Goal: Task Accomplishment & Management: Manage account settings

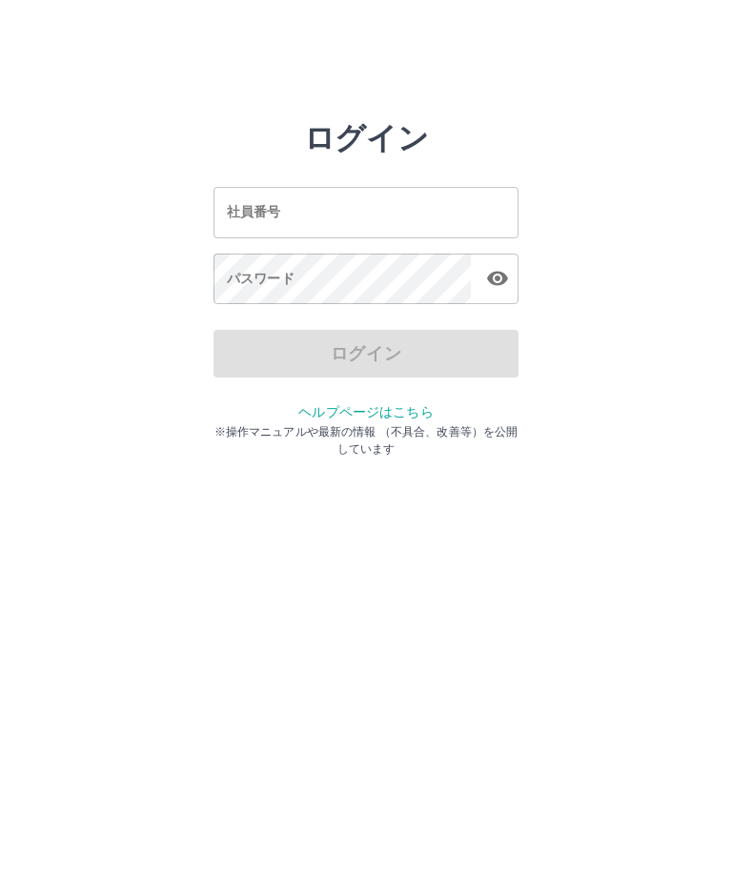
click at [303, 217] on input "社員番号" at bounding box center [366, 212] width 305 height 51
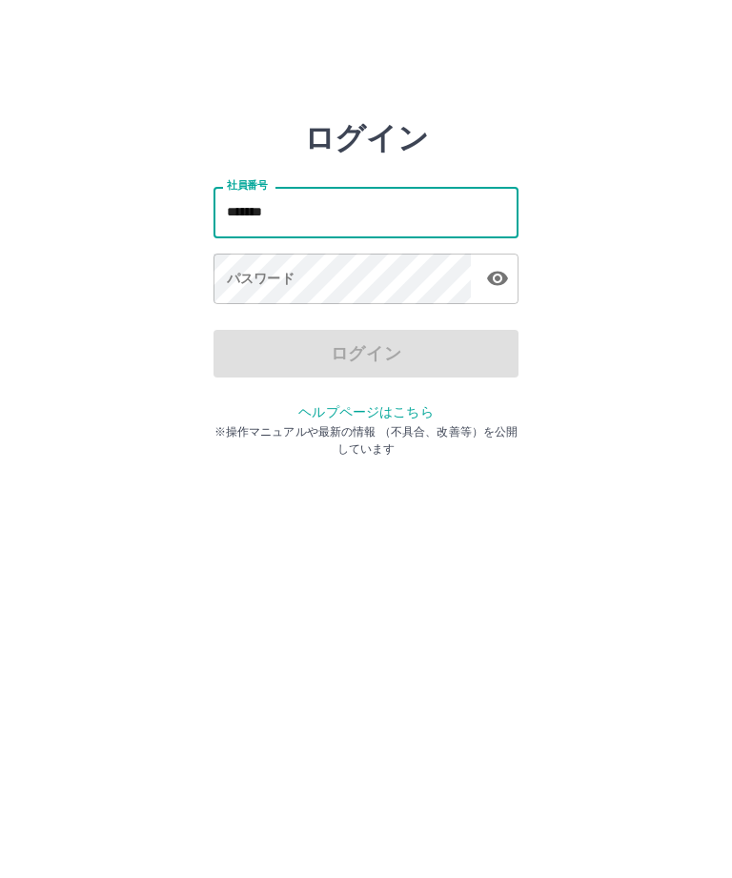
type input "*******"
click at [272, 281] on div "パスワード パスワード" at bounding box center [366, 280] width 305 height 53
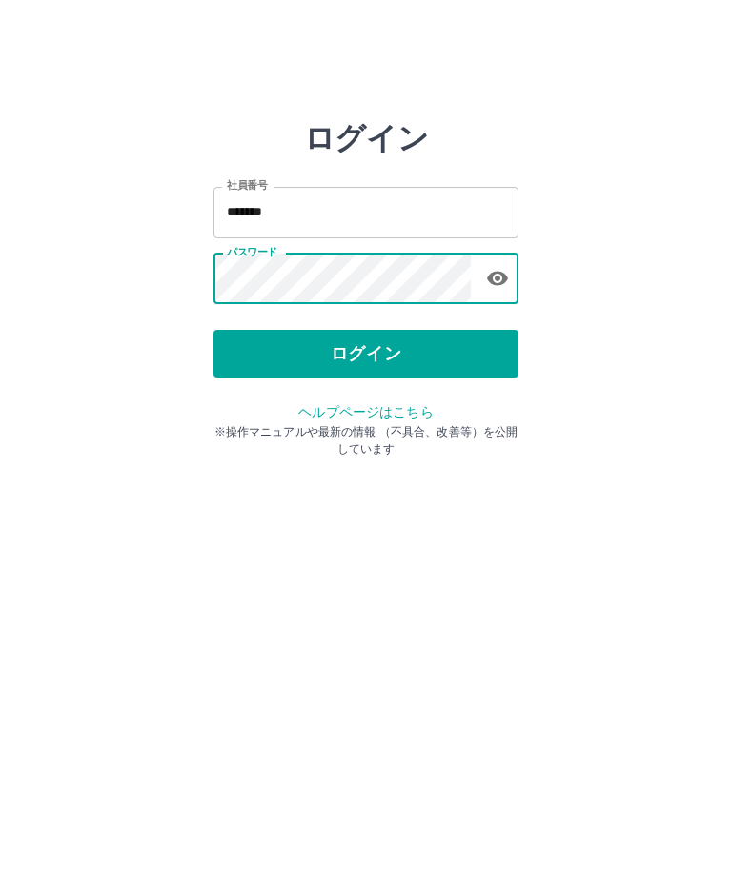
click at [349, 355] on button "ログイン" at bounding box center [366, 354] width 305 height 48
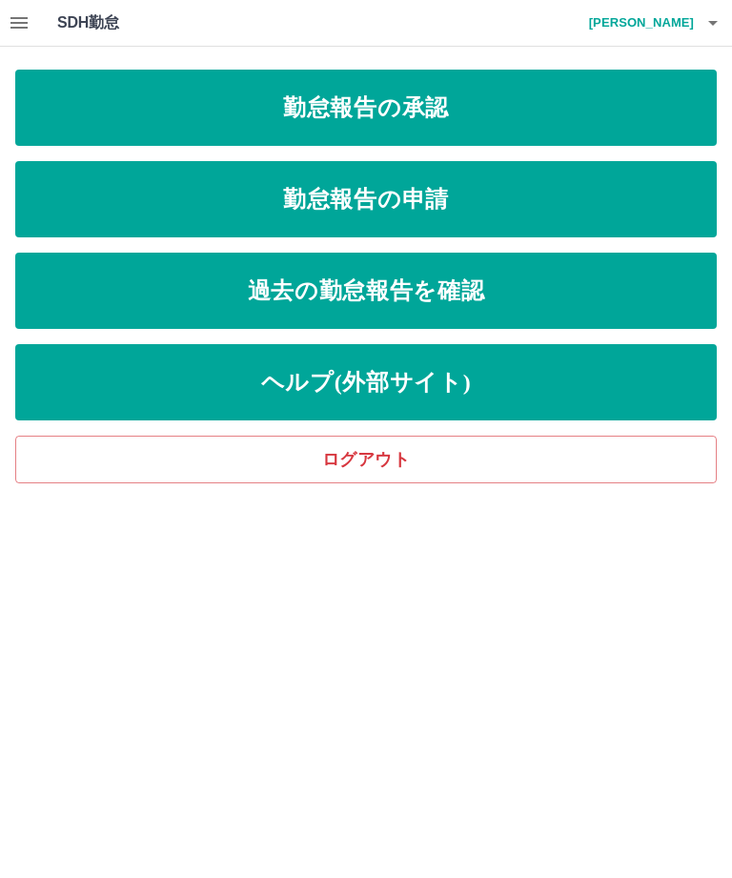
click at [370, 206] on link "勤怠報告の申請" at bounding box center [366, 199] width 702 height 76
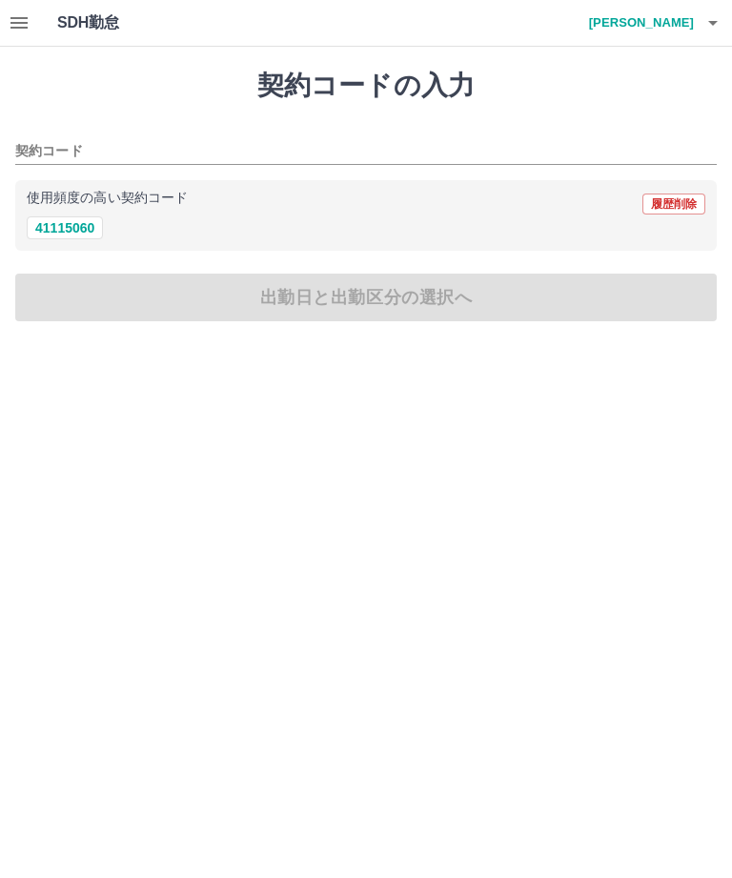
click at [73, 234] on button "41115060" at bounding box center [65, 227] width 76 height 23
type input "********"
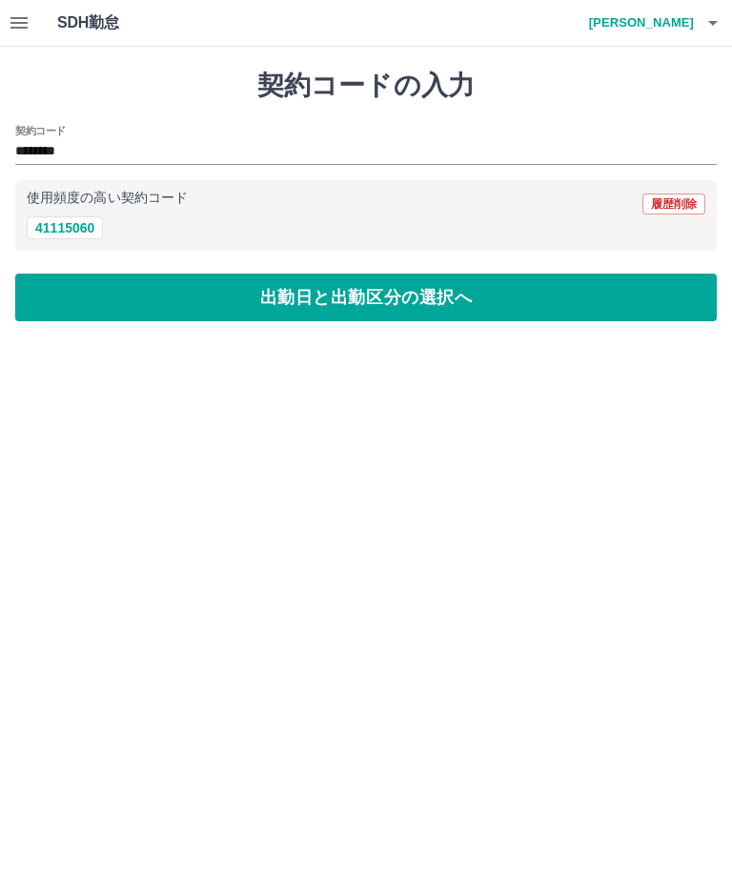
click at [310, 294] on button "出勤日と出勤区分の選択へ" at bounding box center [366, 298] width 702 height 48
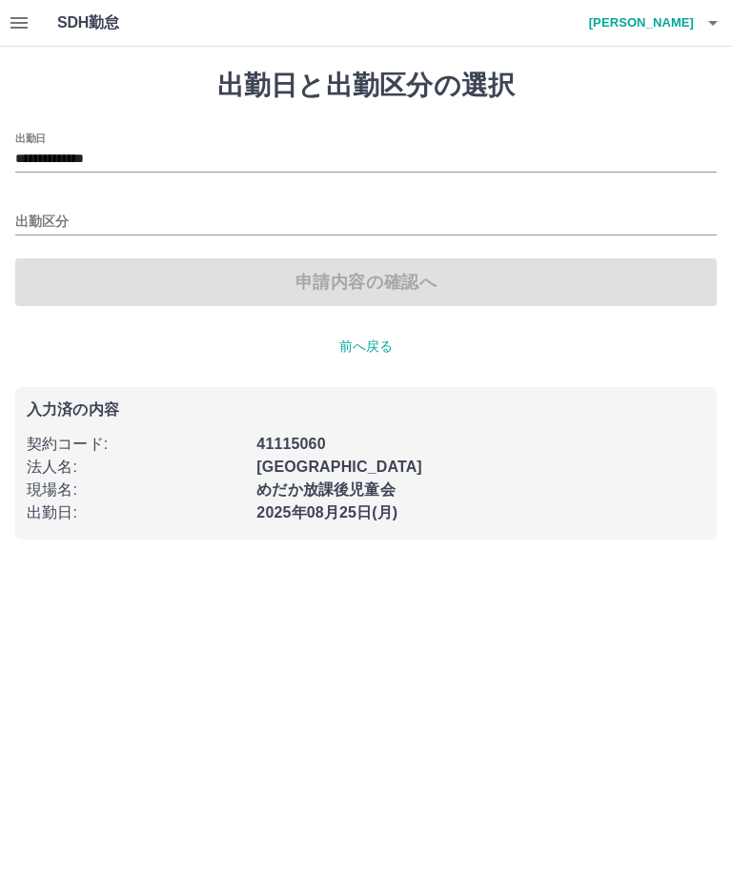
click at [46, 218] on input "出勤区分" at bounding box center [366, 223] width 702 height 24
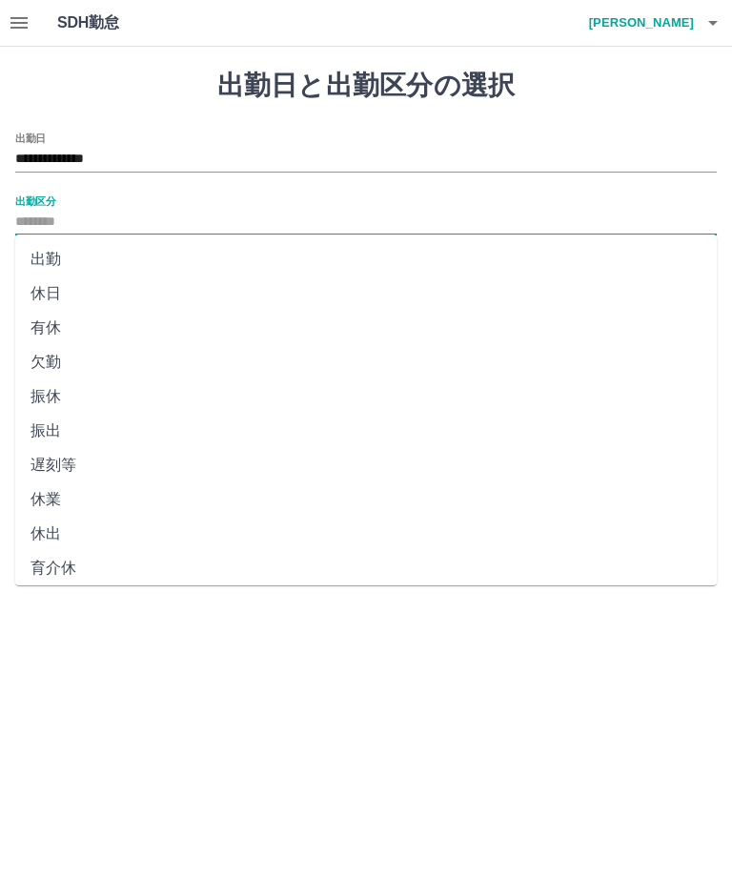
click at [50, 263] on li "出勤" at bounding box center [366, 259] width 702 height 34
type input "**"
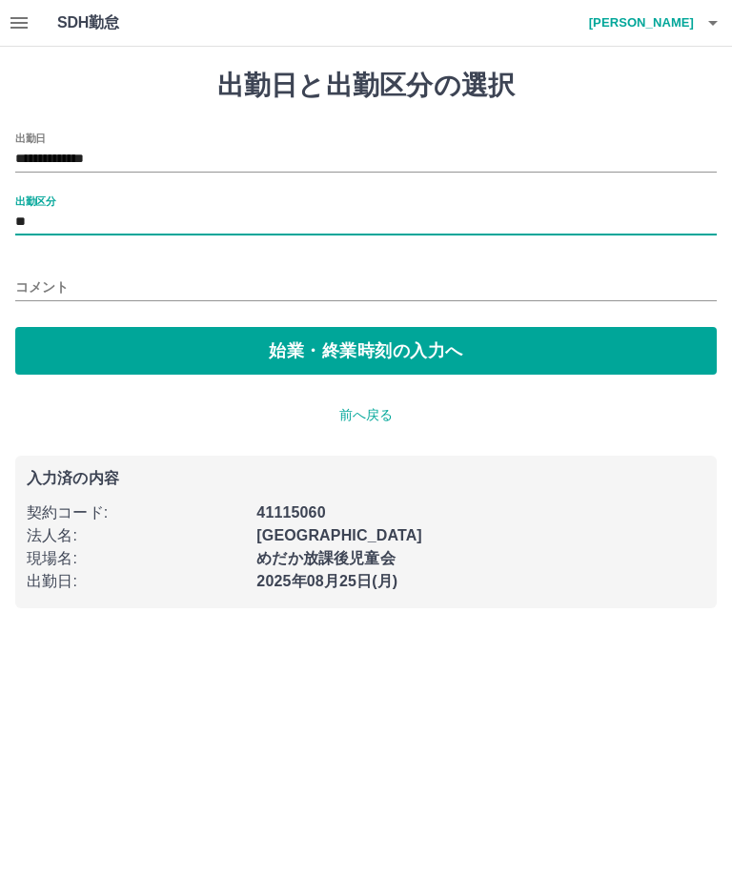
click at [58, 288] on input "コメント" at bounding box center [366, 288] width 702 height 28
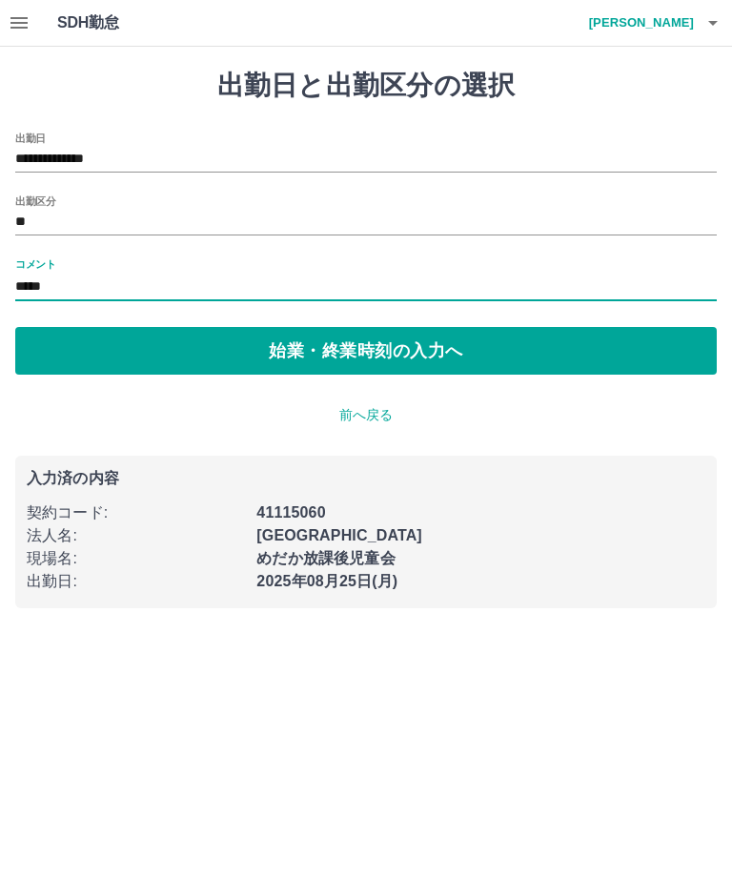
type input "*****"
click at [331, 357] on button "始業・終業時刻の入力へ" at bounding box center [366, 351] width 702 height 48
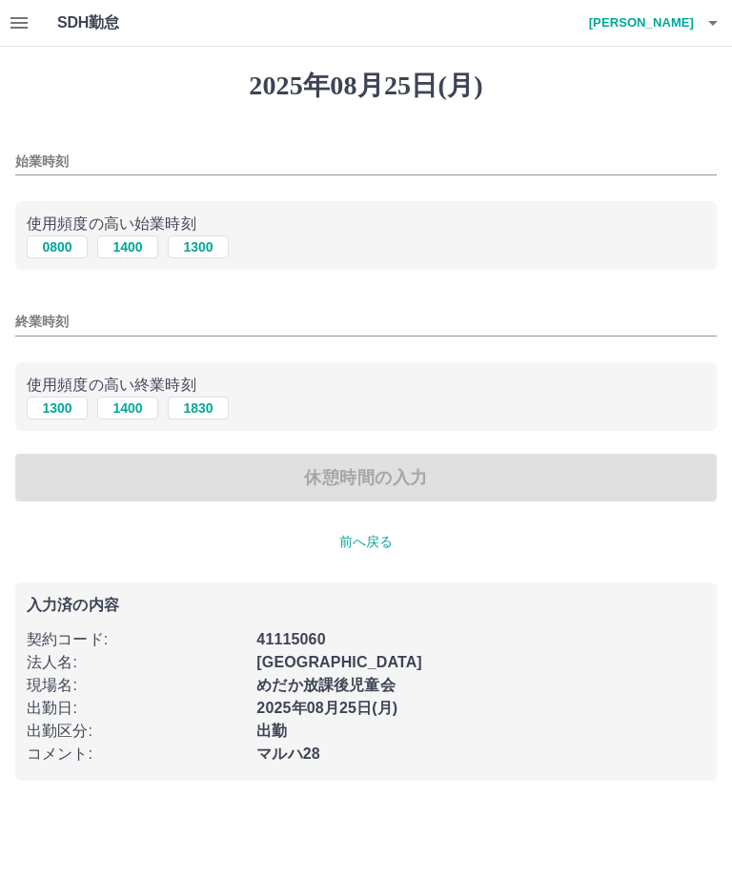
click at [60, 256] on button "0800" at bounding box center [57, 246] width 61 height 23
type input "****"
click at [56, 335] on input "終業時刻" at bounding box center [366, 322] width 702 height 28
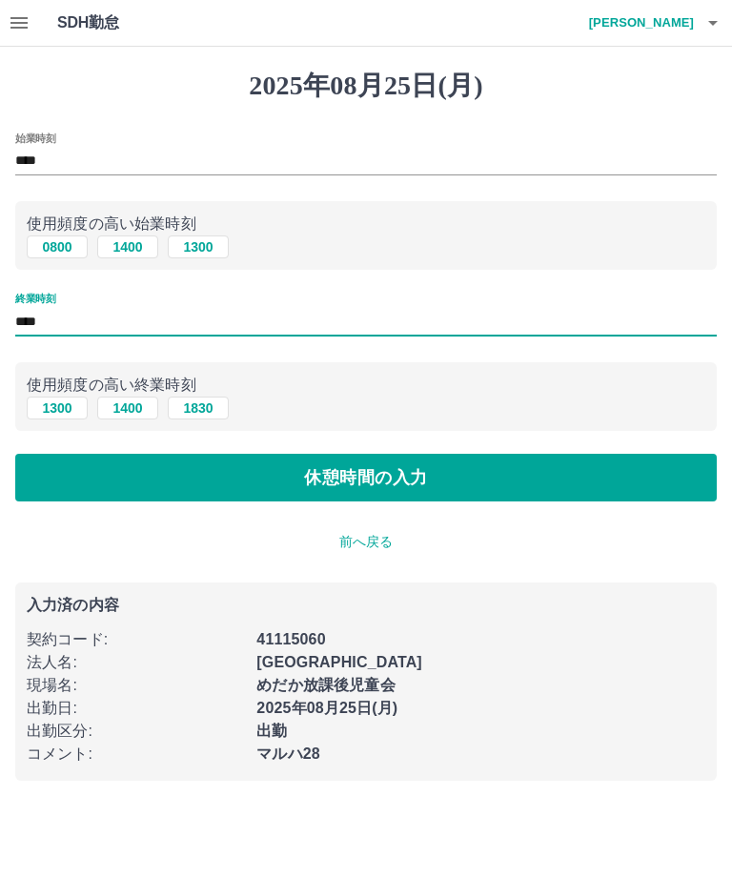
type input "****"
click at [354, 476] on button "休憩時間の入力" at bounding box center [366, 478] width 702 height 48
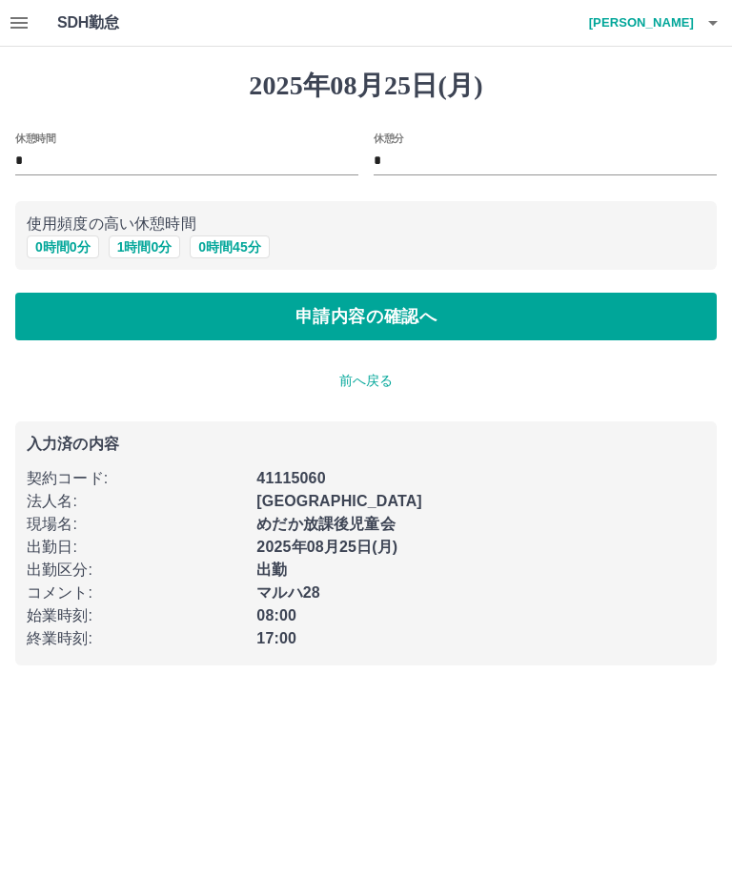
click at [153, 254] on button "1 時間 0 分" at bounding box center [145, 246] width 72 height 23
type input "*"
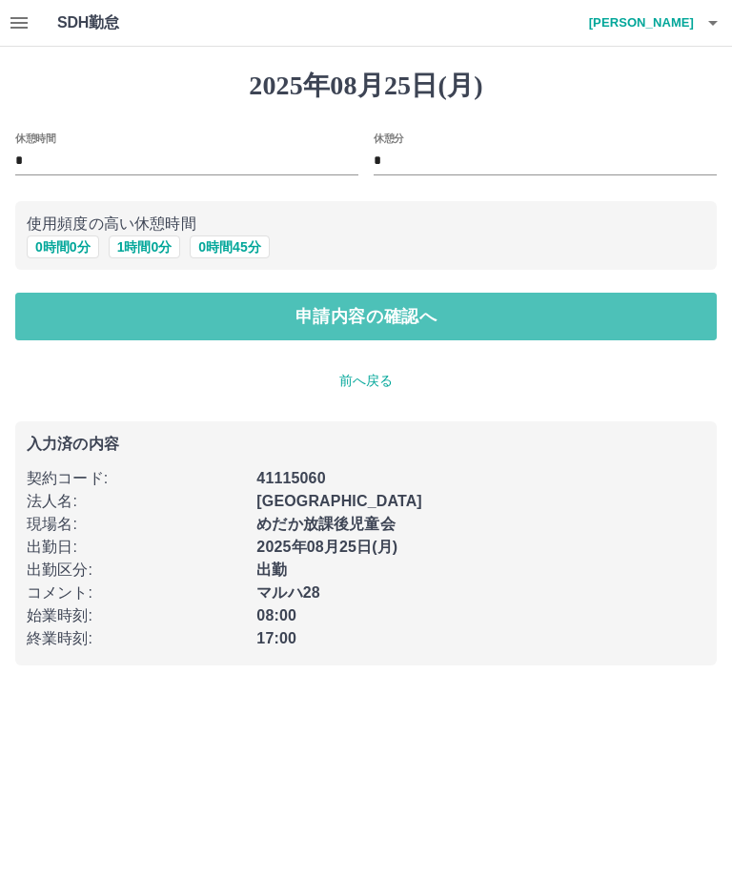
click at [287, 318] on button "申請内容の確認へ" at bounding box center [366, 317] width 702 height 48
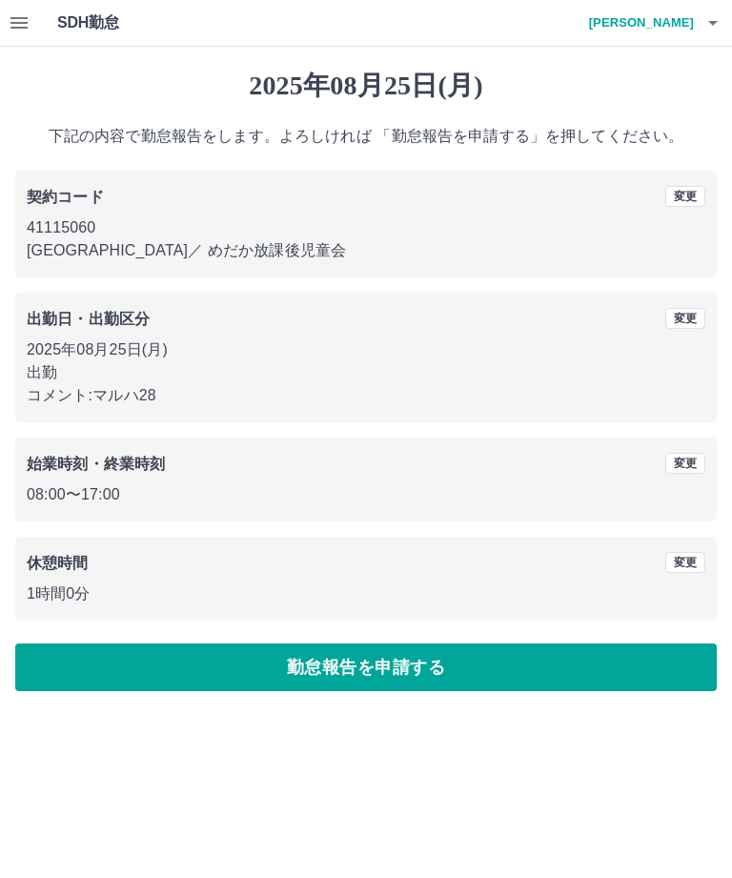
click at [334, 670] on button "勤怠報告を申請する" at bounding box center [366, 667] width 702 height 48
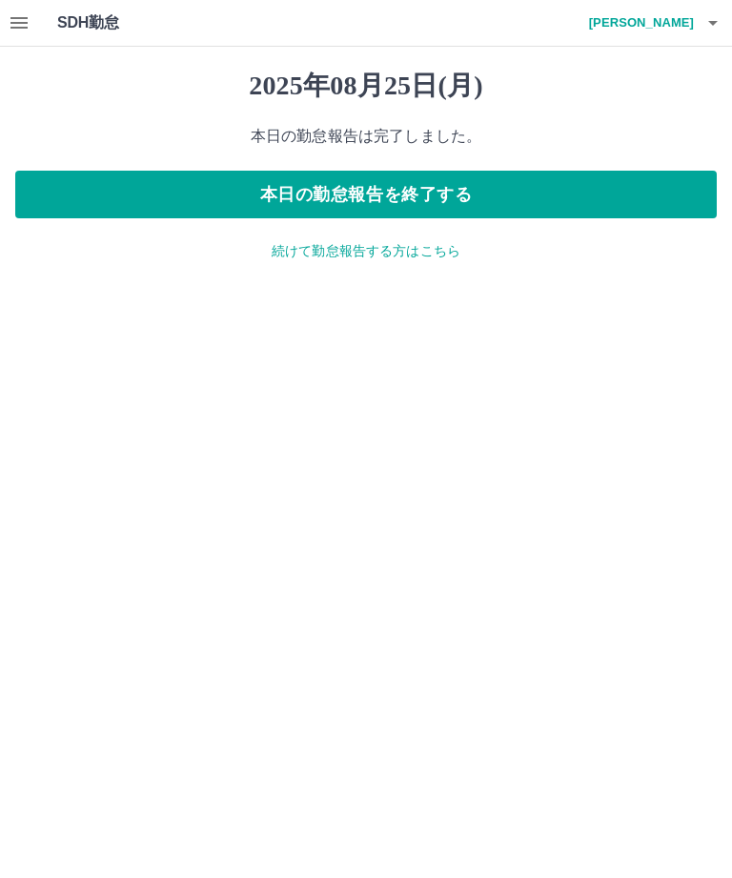
click at [370, 192] on button "本日の勤怠報告を終了する" at bounding box center [366, 195] width 702 height 48
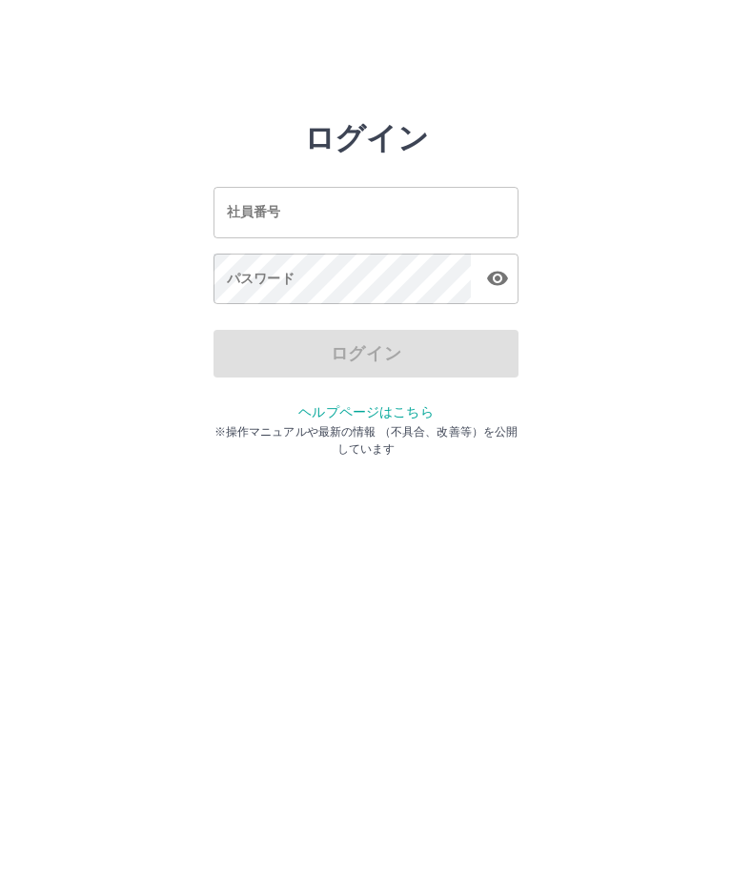
click at [316, 214] on input "社員番号" at bounding box center [366, 212] width 305 height 51
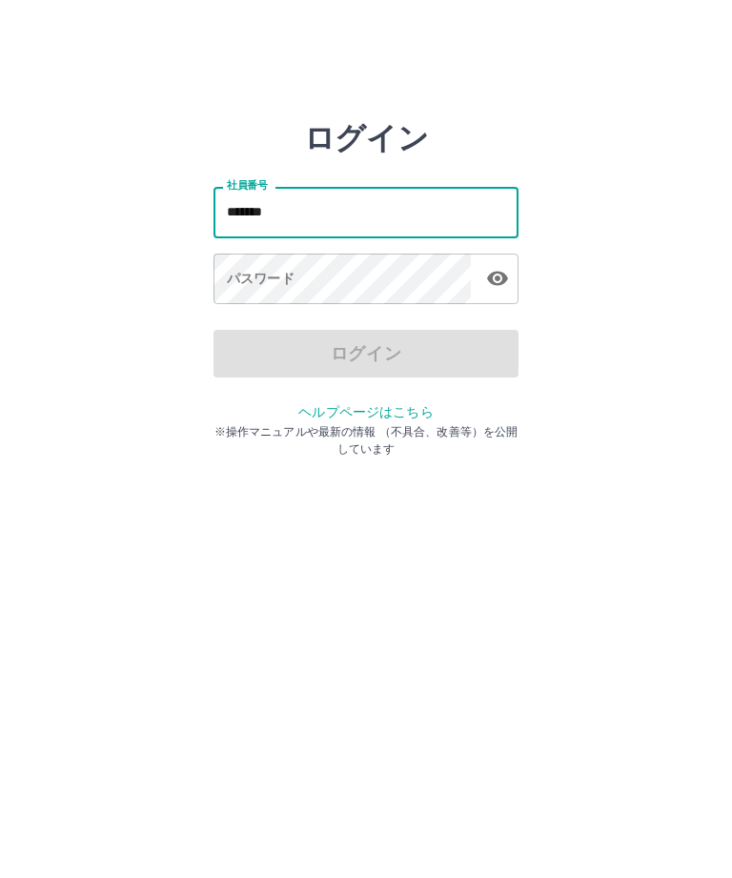
type input "*******"
click at [570, 425] on html "ログイン 社員番号 ******* 社員番号 パスワード パスワード ログイン ヘルプページはこちら ※操作マニュアルや最新の情報 （不具合、改善等）を公開し…" at bounding box center [366, 212] width 732 height 425
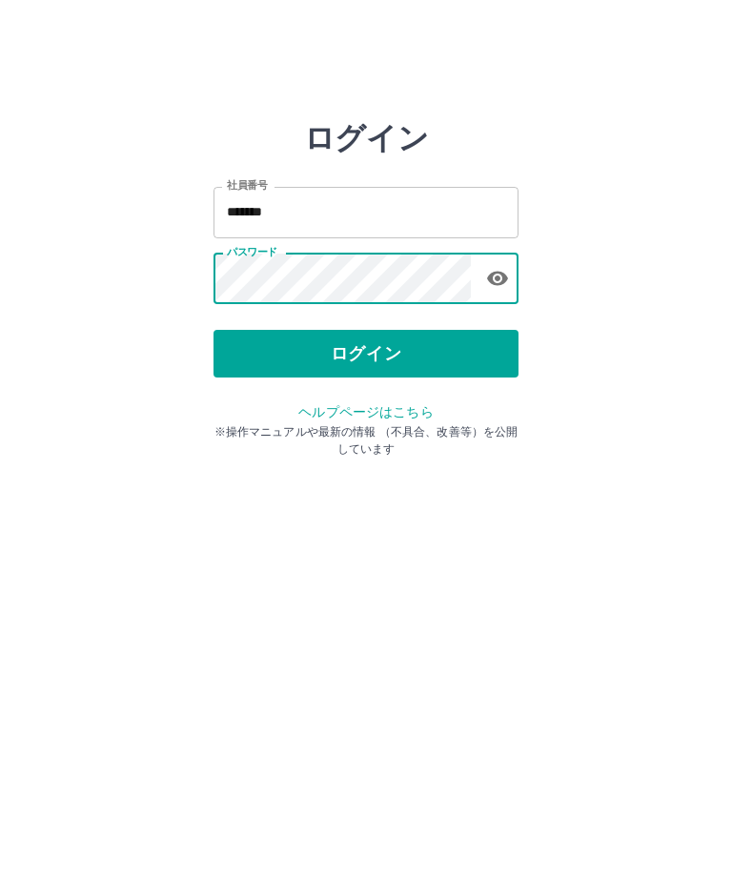
click at [366, 360] on button "ログイン" at bounding box center [366, 354] width 305 height 48
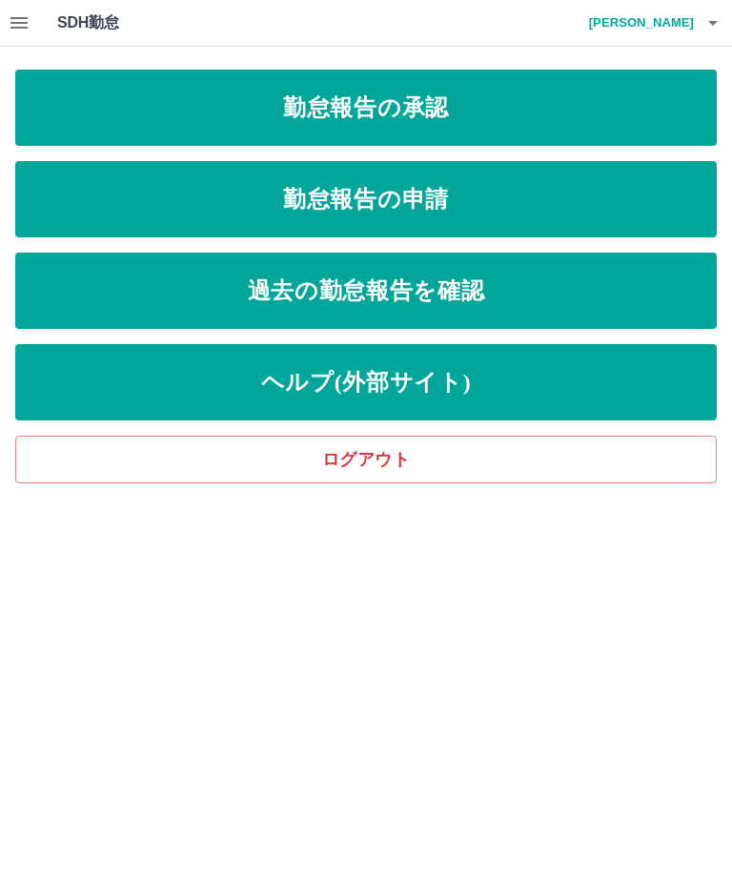
click at [377, 116] on link "勤怠報告の承認" at bounding box center [366, 108] width 702 height 76
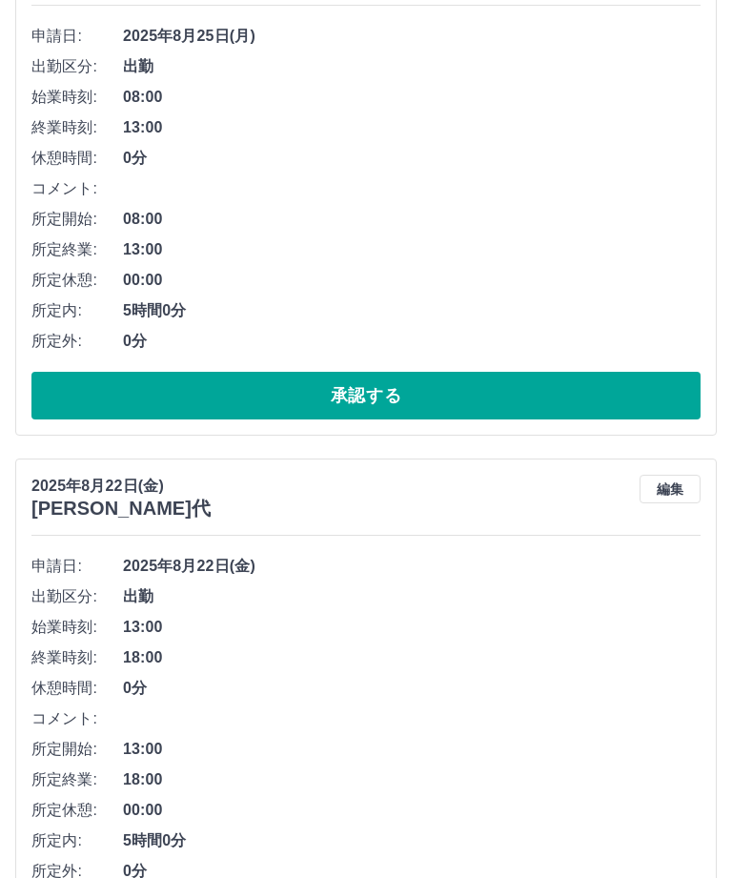
scroll to position [3479, 0]
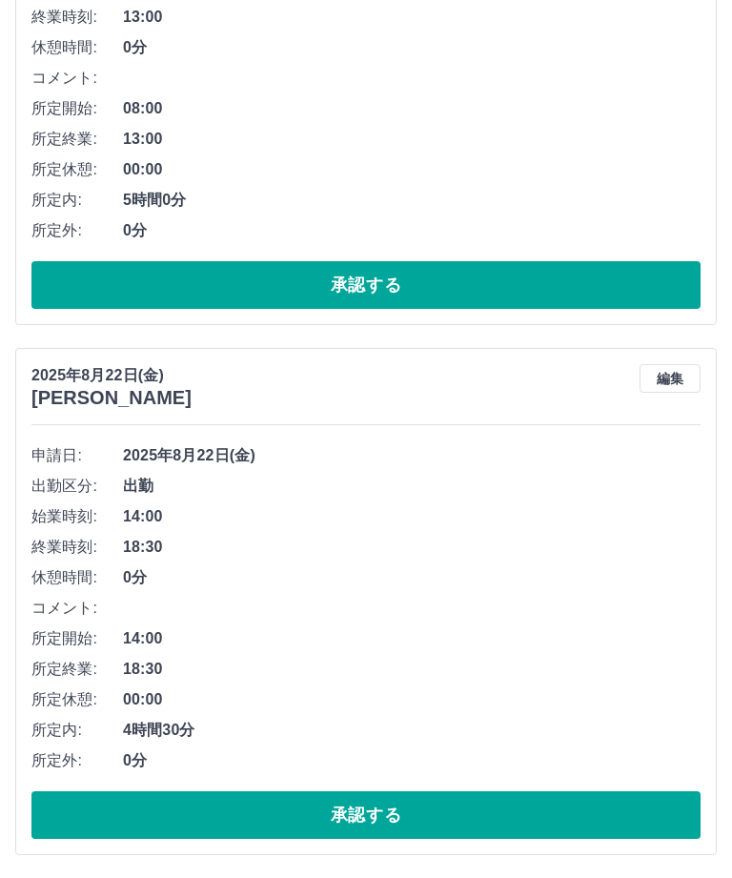
scroll to position [3589, 0]
click at [343, 815] on button "承認する" at bounding box center [365, 815] width 669 height 48
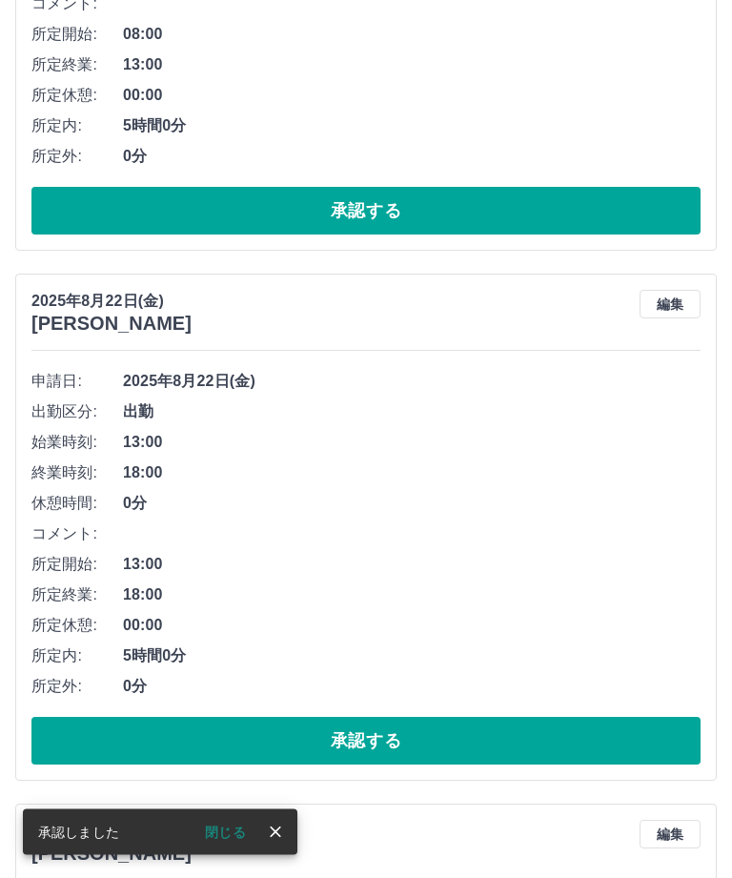
scroll to position [3662, 0]
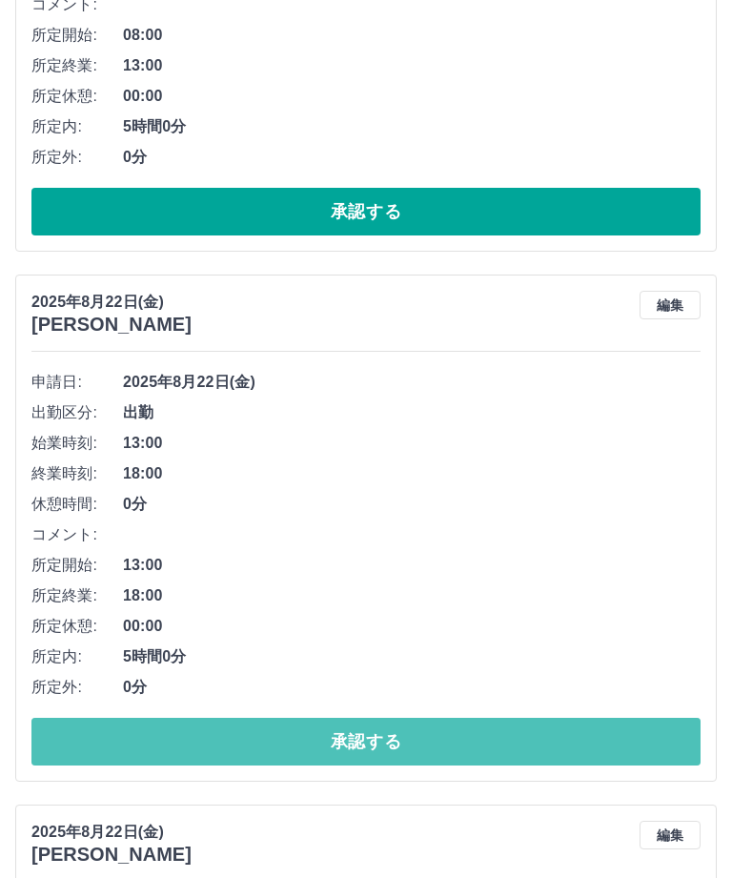
click at [361, 743] on button "承認する" at bounding box center [365, 742] width 669 height 48
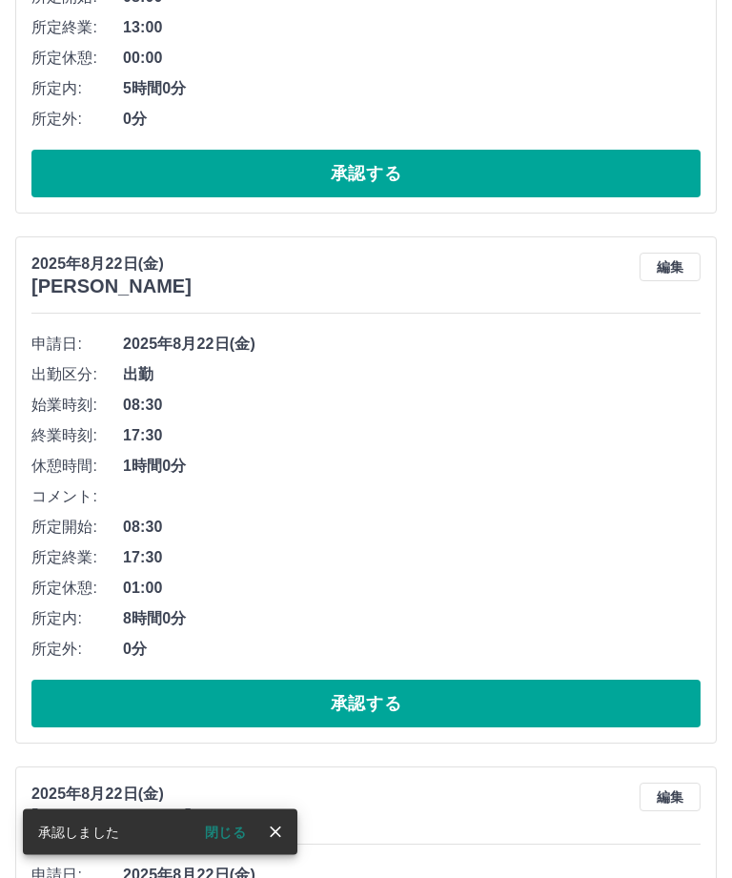
scroll to position [3746, 0]
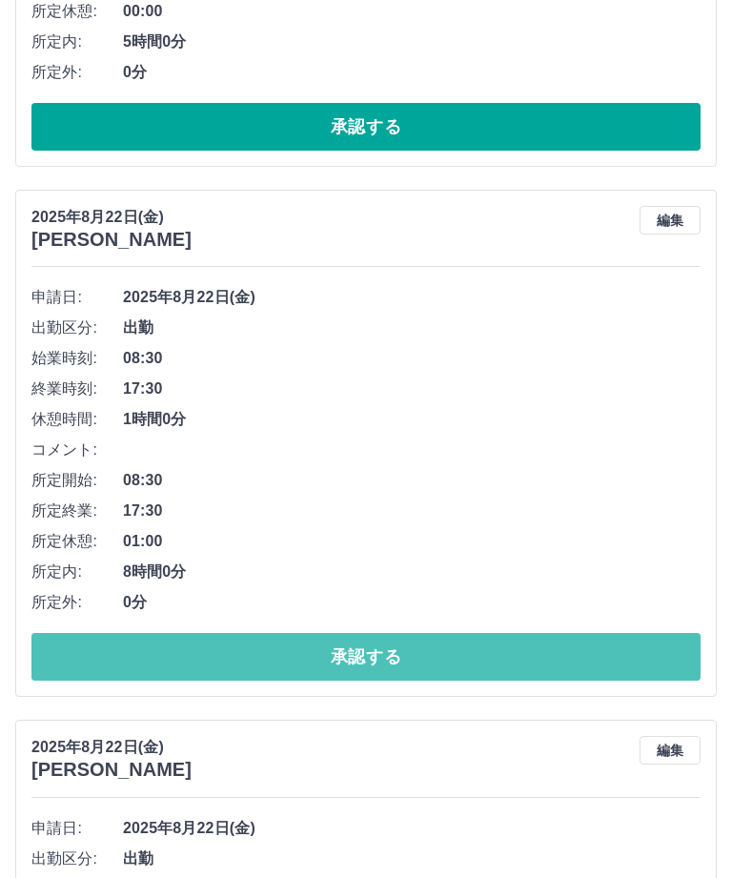
click at [370, 663] on button "承認する" at bounding box center [365, 658] width 669 height 48
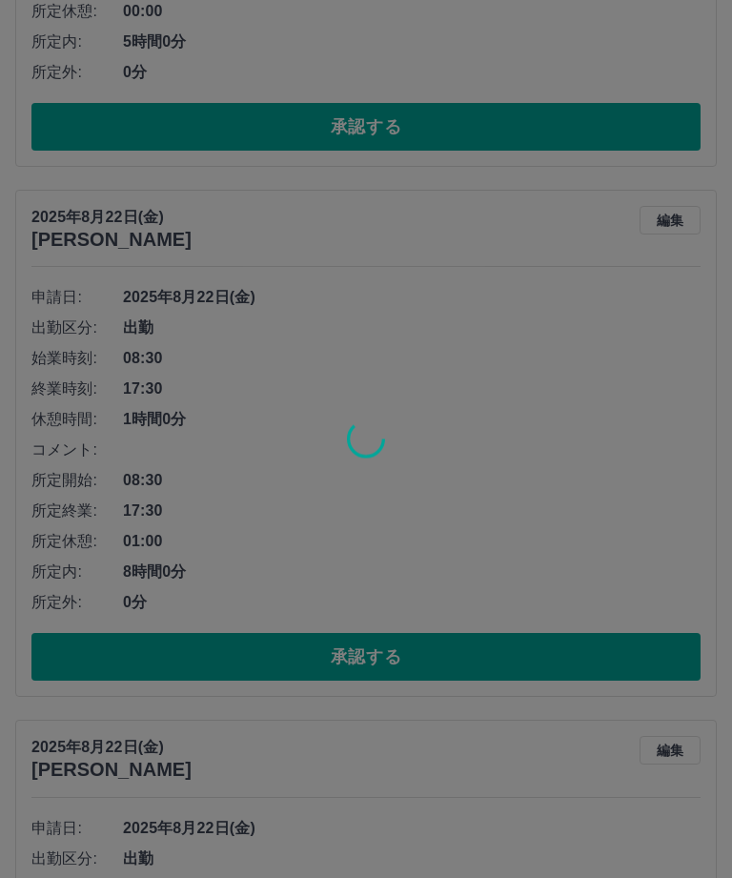
scroll to position [3747, 0]
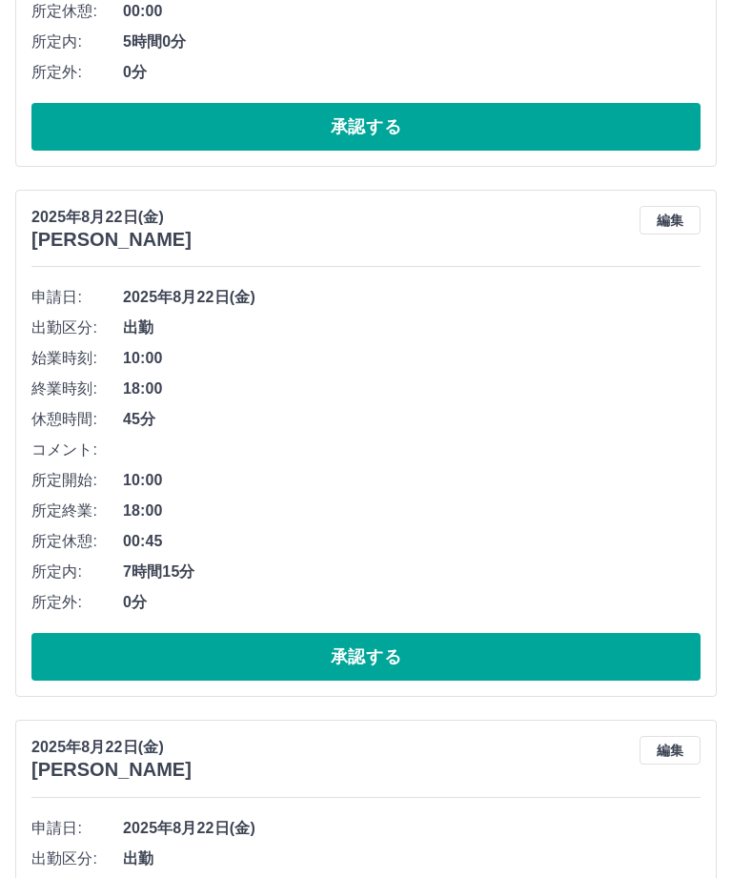
click at [347, 657] on button "承認する" at bounding box center [365, 657] width 669 height 48
click at [351, 658] on button "承認する" at bounding box center [365, 657] width 669 height 48
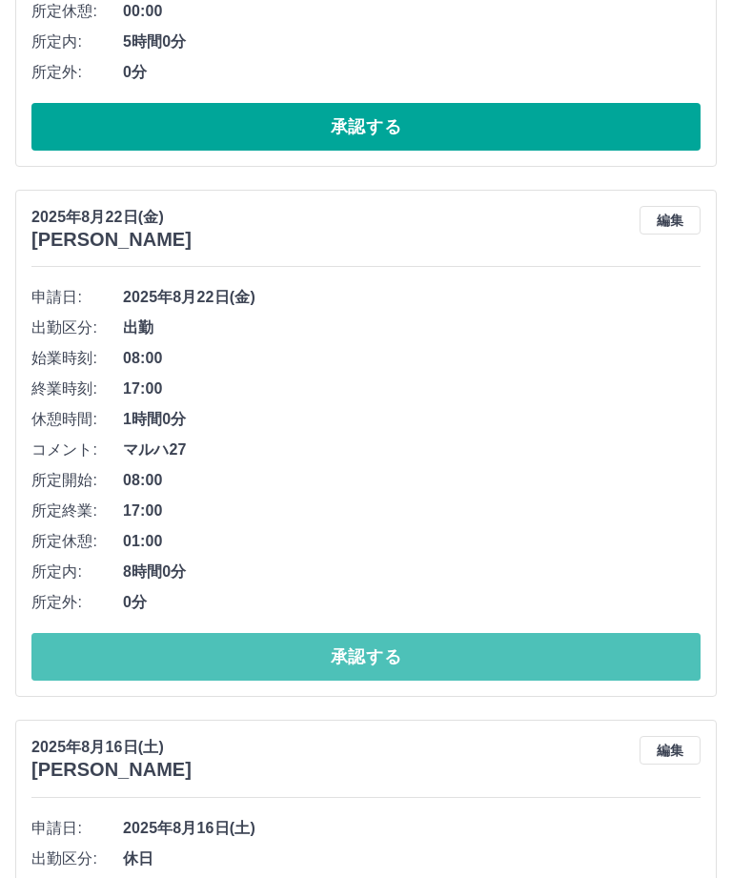
click at [350, 651] on button "承認する" at bounding box center [365, 657] width 669 height 48
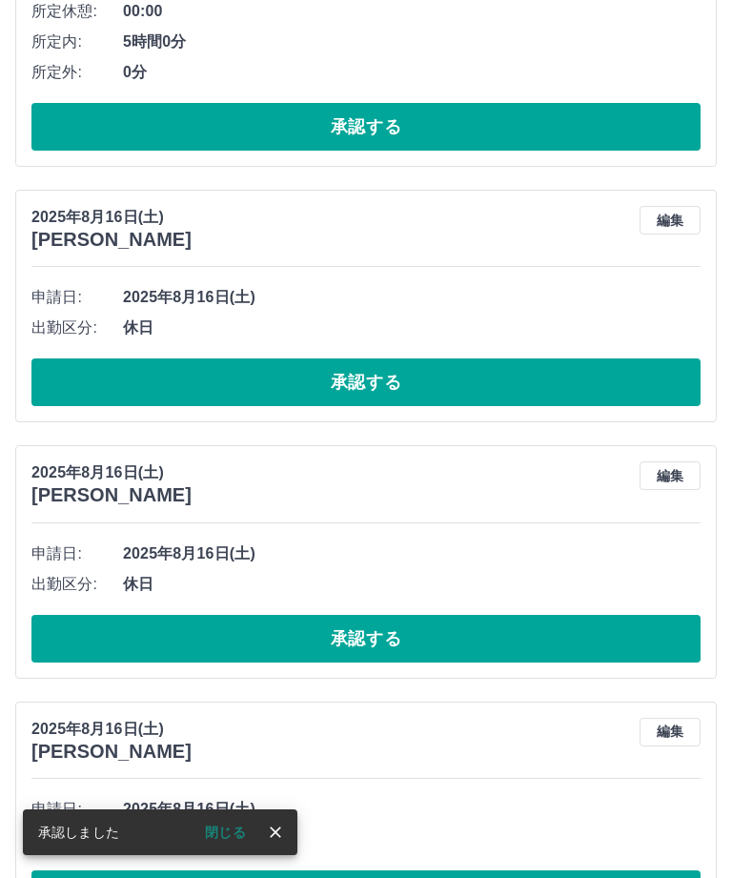
click at [376, 378] on button "承認する" at bounding box center [365, 382] width 669 height 48
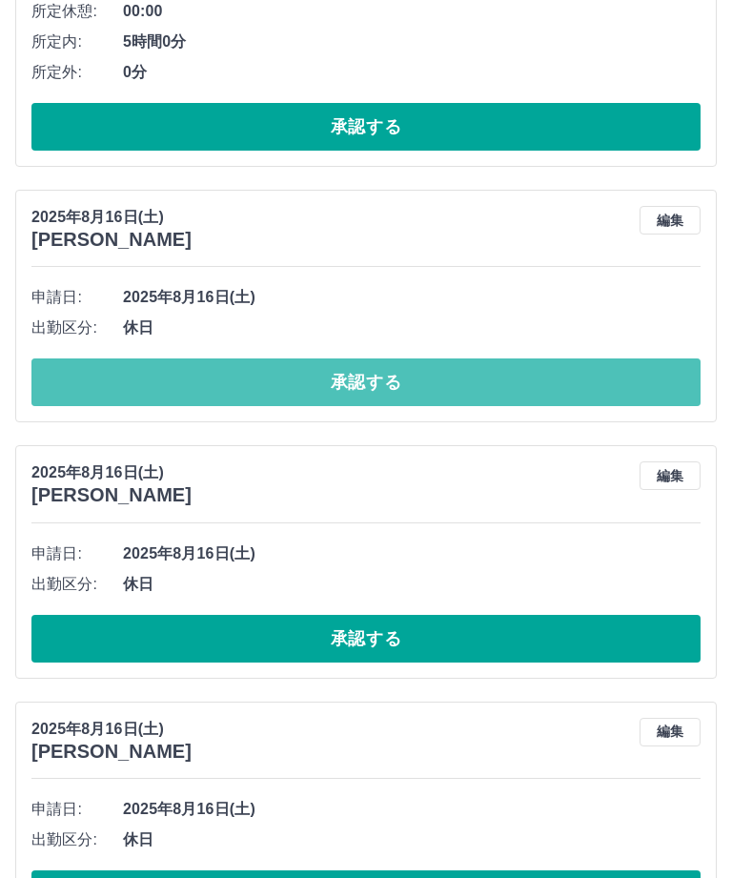
click at [358, 375] on button "承認する" at bounding box center [365, 382] width 669 height 48
click at [402, 382] on button "承認する" at bounding box center [365, 382] width 669 height 48
click at [387, 372] on button "承認する" at bounding box center [365, 382] width 669 height 48
click at [376, 366] on button "承認する" at bounding box center [365, 382] width 669 height 48
click at [352, 374] on button "承認する" at bounding box center [365, 382] width 669 height 48
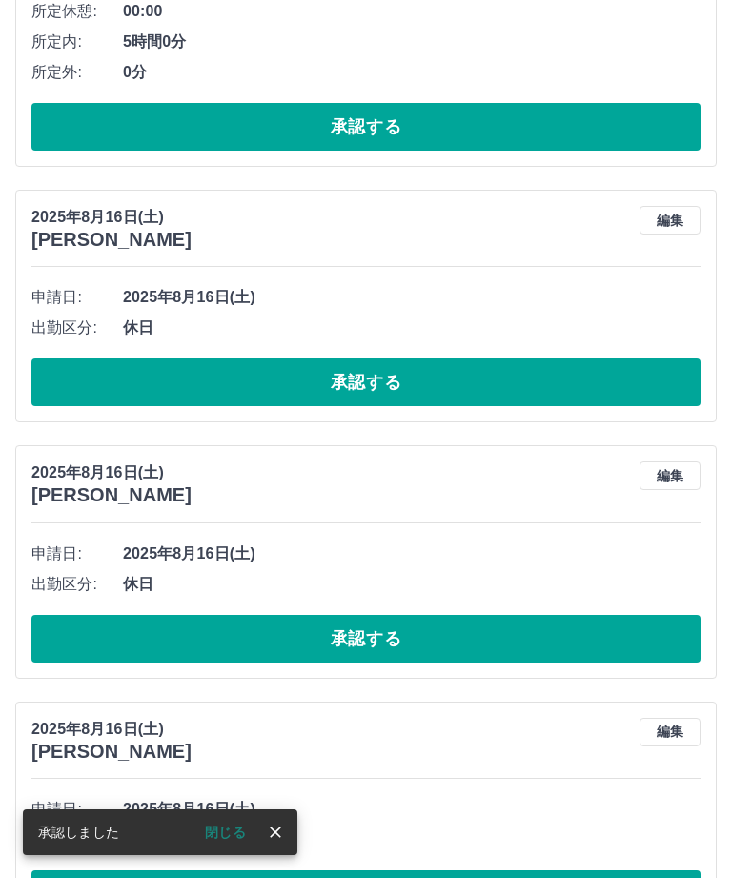
click at [370, 378] on button "承認する" at bounding box center [365, 382] width 669 height 48
click at [373, 384] on button "承認する" at bounding box center [365, 382] width 669 height 48
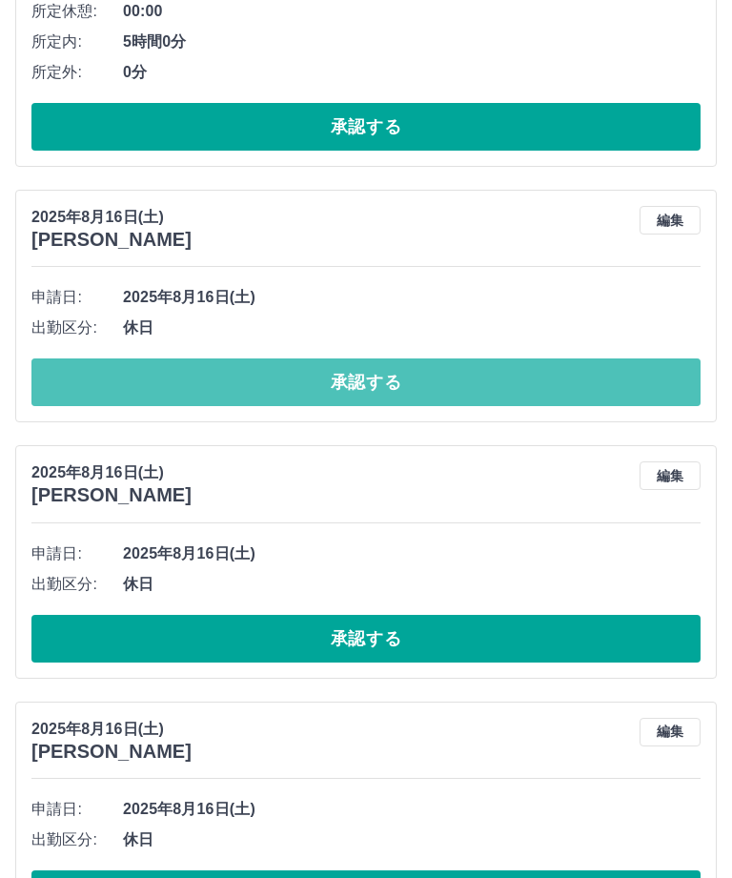
click at [378, 376] on button "承認する" at bounding box center [365, 382] width 669 height 48
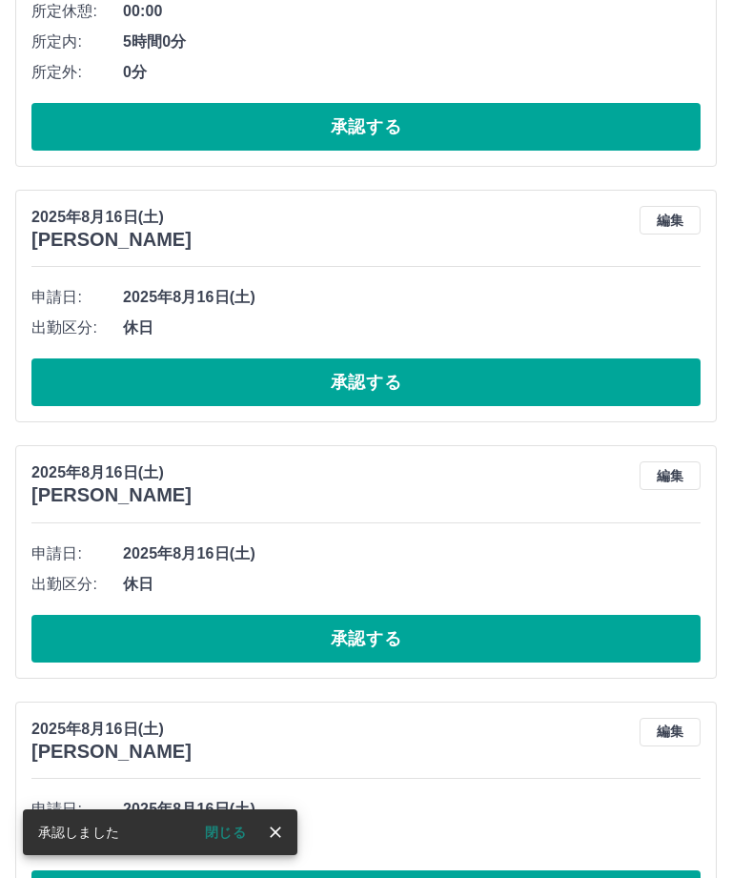
click at [339, 374] on button "承認する" at bounding box center [365, 382] width 669 height 48
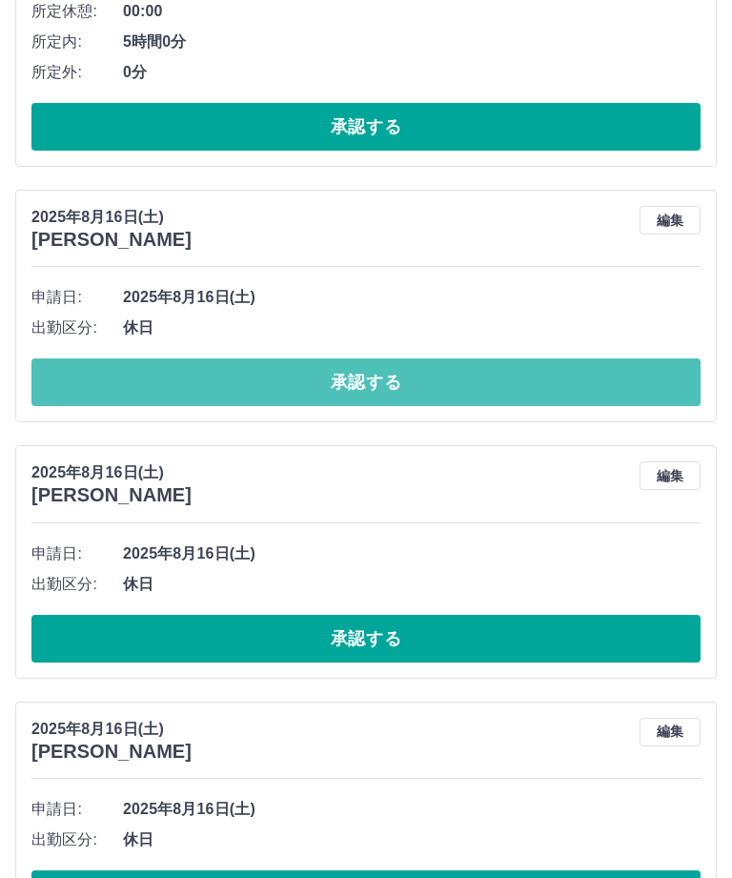
click at [361, 374] on button "承認する" at bounding box center [365, 382] width 669 height 48
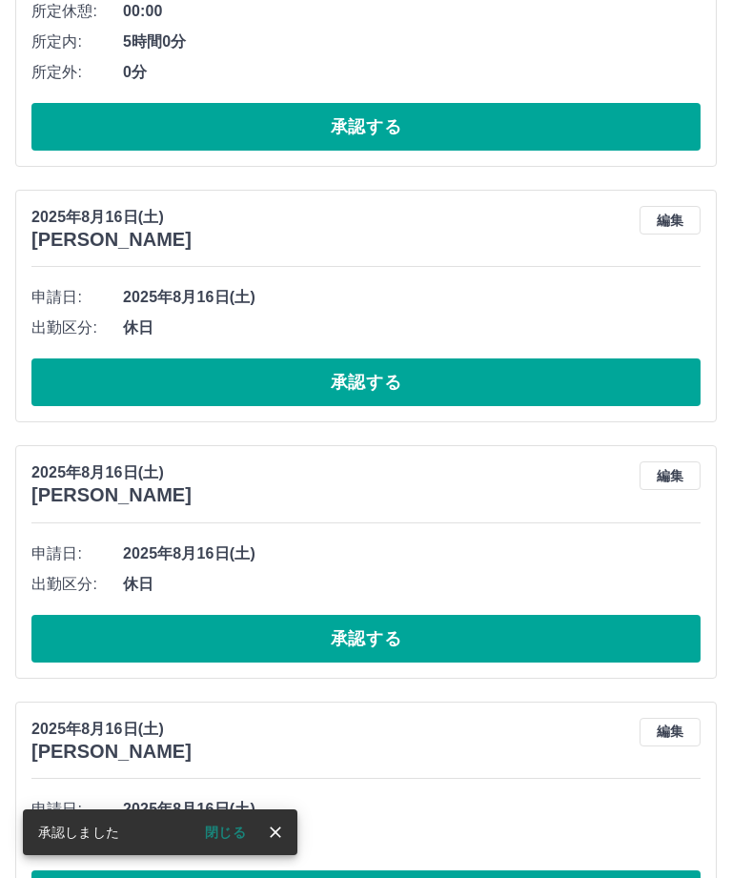
click at [359, 362] on button "承認する" at bounding box center [365, 382] width 669 height 48
click at [359, 386] on button "承認する" at bounding box center [365, 382] width 669 height 48
click at [406, 416] on div "2025年8月16日(土) 稲垣　友美 編集 申請日: 2025年8月16日(土) 出勤区分: 休日 承認する" at bounding box center [366, 306] width 702 height 233
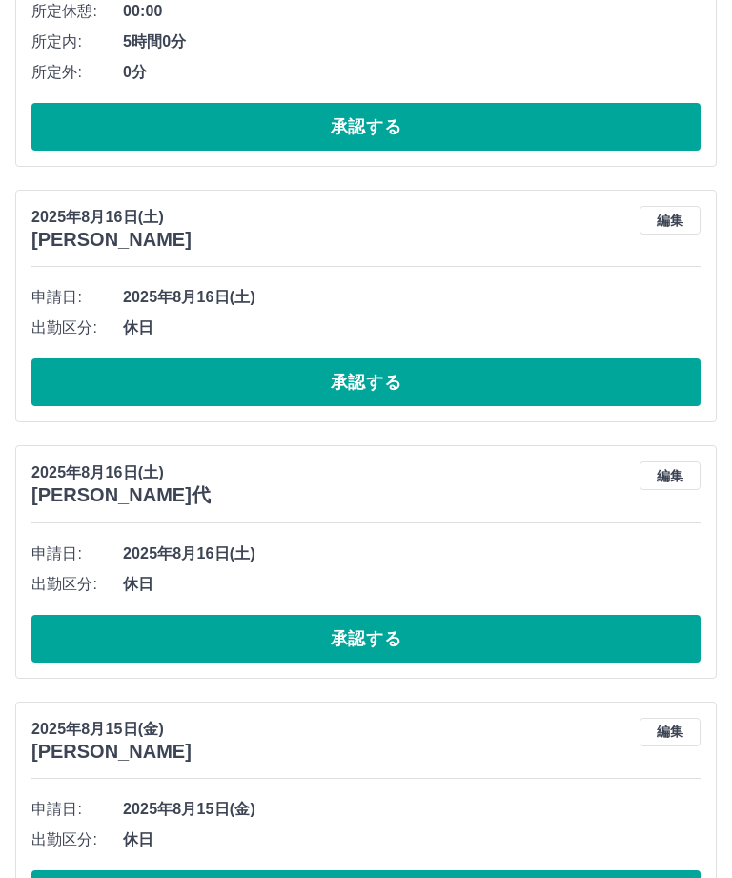
click at [357, 389] on button "承認する" at bounding box center [365, 382] width 669 height 48
click at [361, 378] on button "承認する" at bounding box center [365, 382] width 669 height 48
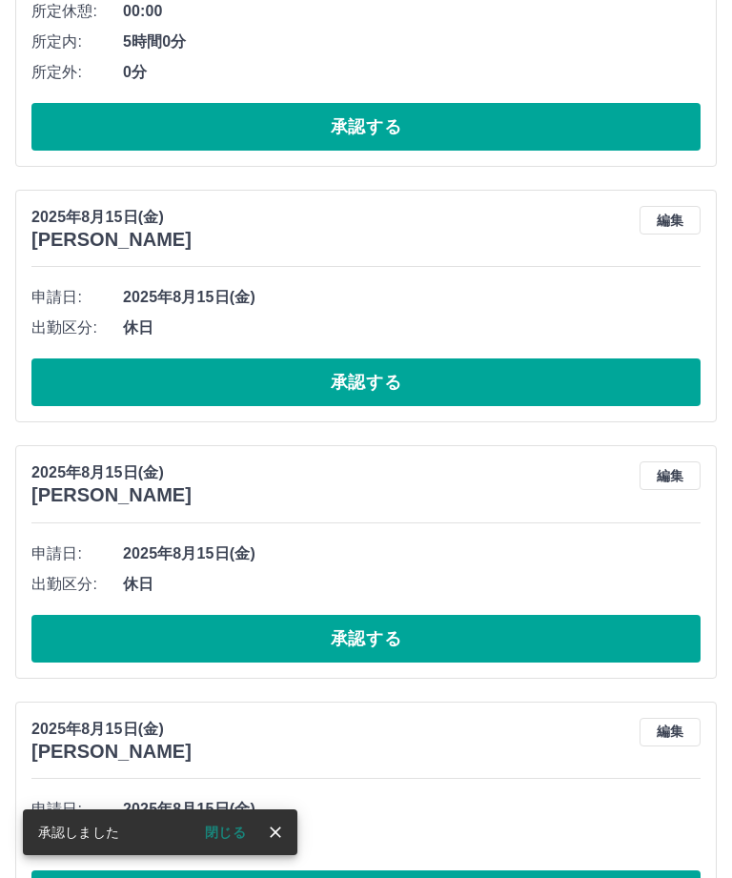
click at [353, 374] on button "承認する" at bounding box center [365, 382] width 669 height 48
click at [364, 378] on button "承認する" at bounding box center [365, 382] width 669 height 48
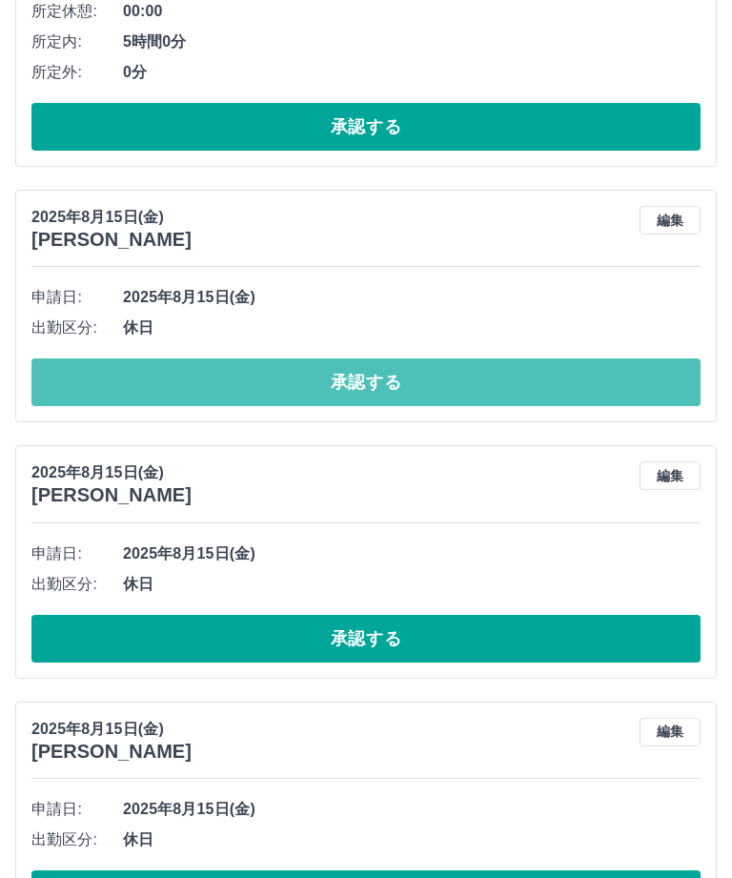
click at [368, 377] on button "承認する" at bounding box center [365, 382] width 669 height 48
click at [360, 380] on button "承認する" at bounding box center [365, 382] width 669 height 48
click at [345, 377] on button "承認する" at bounding box center [365, 382] width 669 height 48
click at [357, 379] on button "承認する" at bounding box center [365, 382] width 669 height 48
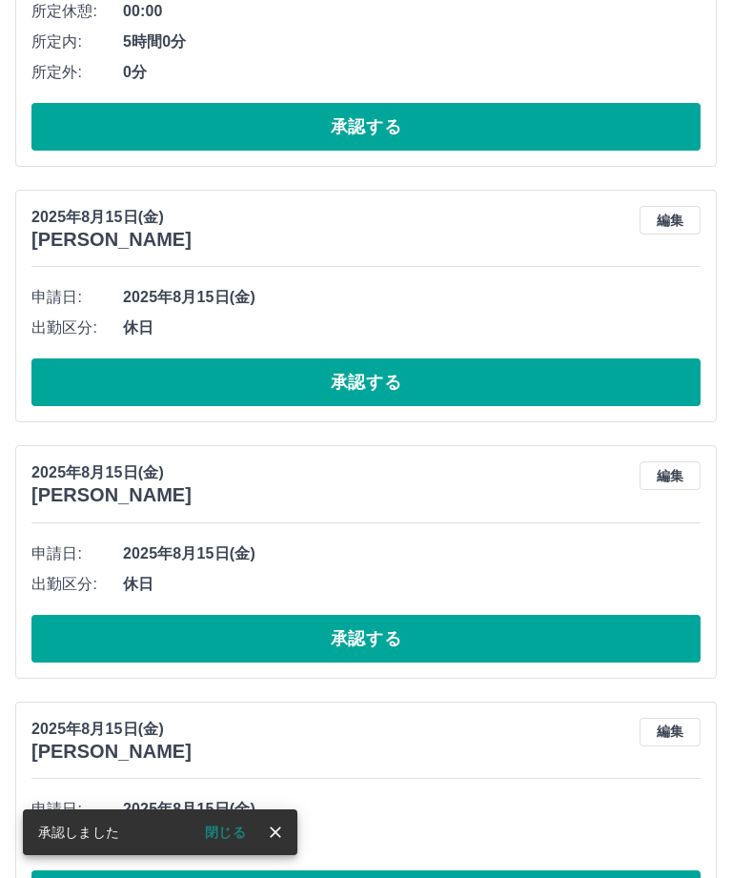
click at [375, 386] on button "承認する" at bounding box center [365, 382] width 669 height 48
click at [368, 396] on button "承認する" at bounding box center [365, 382] width 669 height 48
click at [363, 358] on button "承認する" at bounding box center [365, 382] width 669 height 48
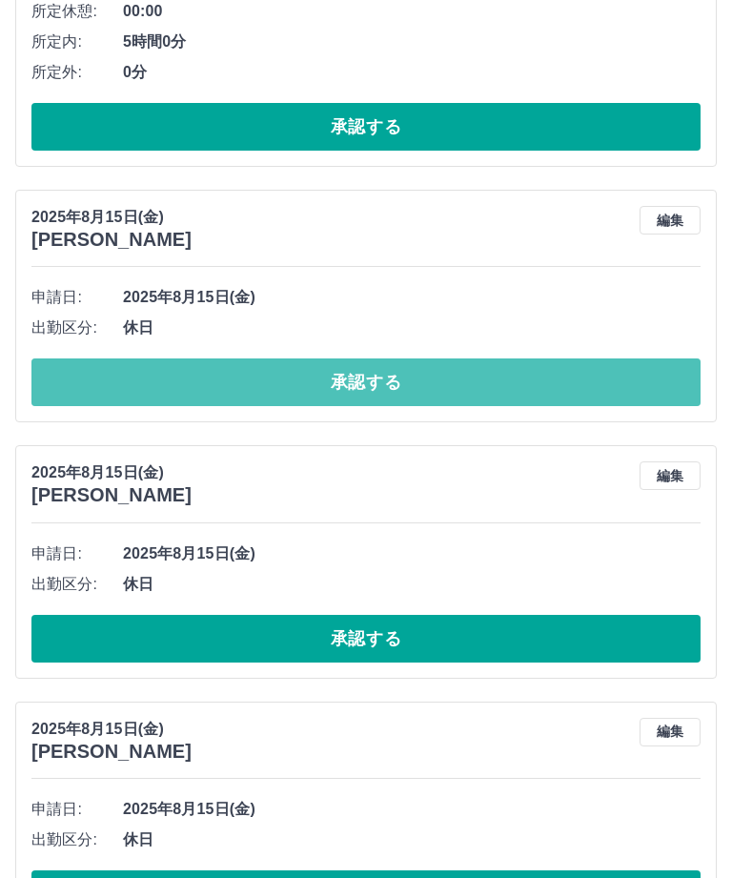
click at [337, 384] on button "承認する" at bounding box center [365, 382] width 669 height 48
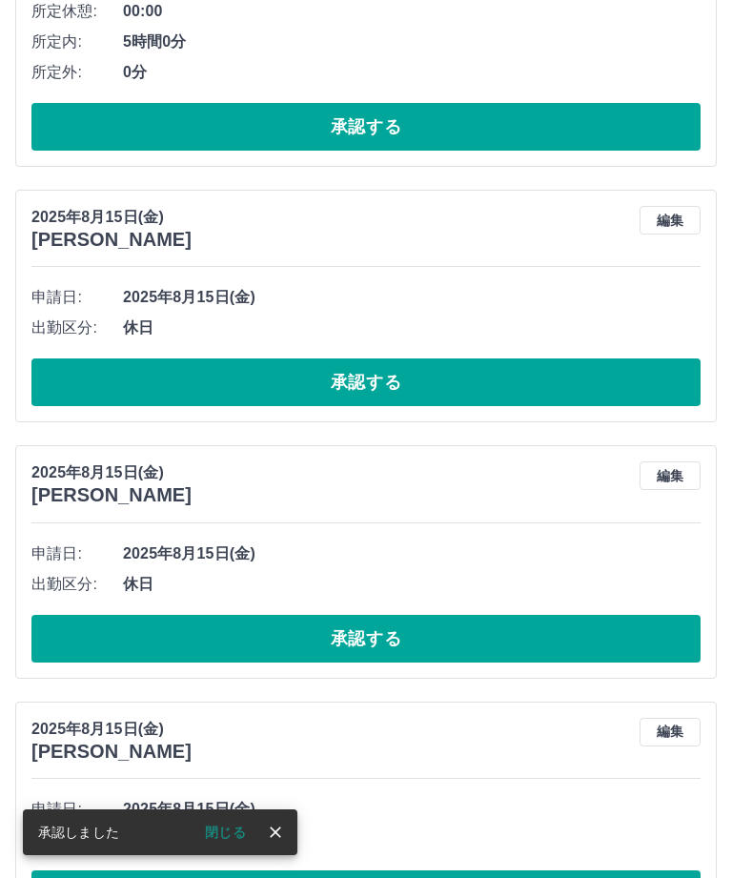
click at [338, 358] on button "承認する" at bounding box center [365, 382] width 669 height 48
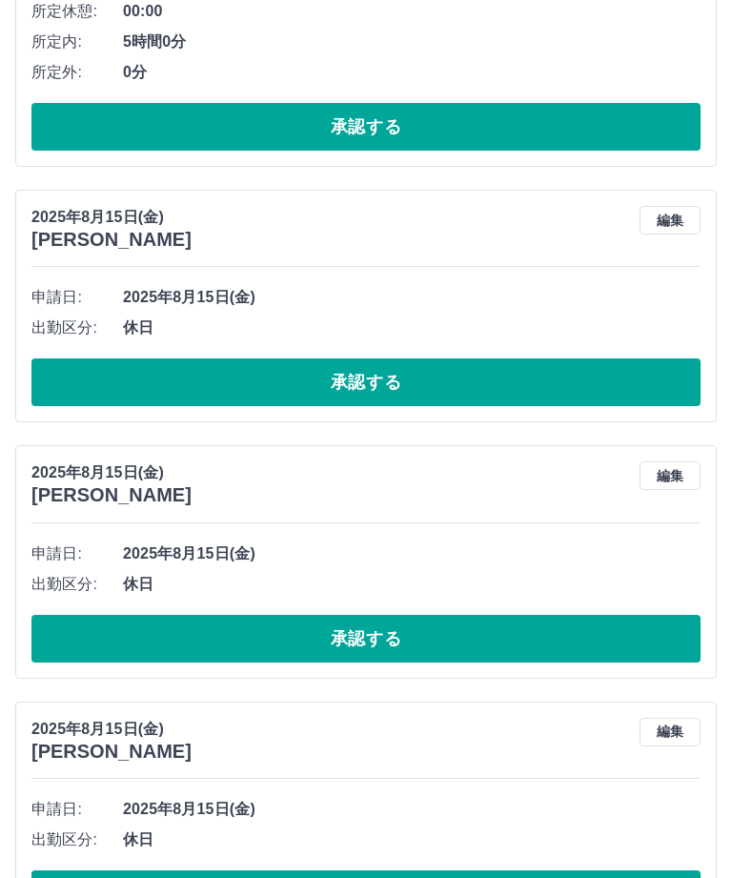
click at [371, 375] on button "承認する" at bounding box center [365, 382] width 669 height 48
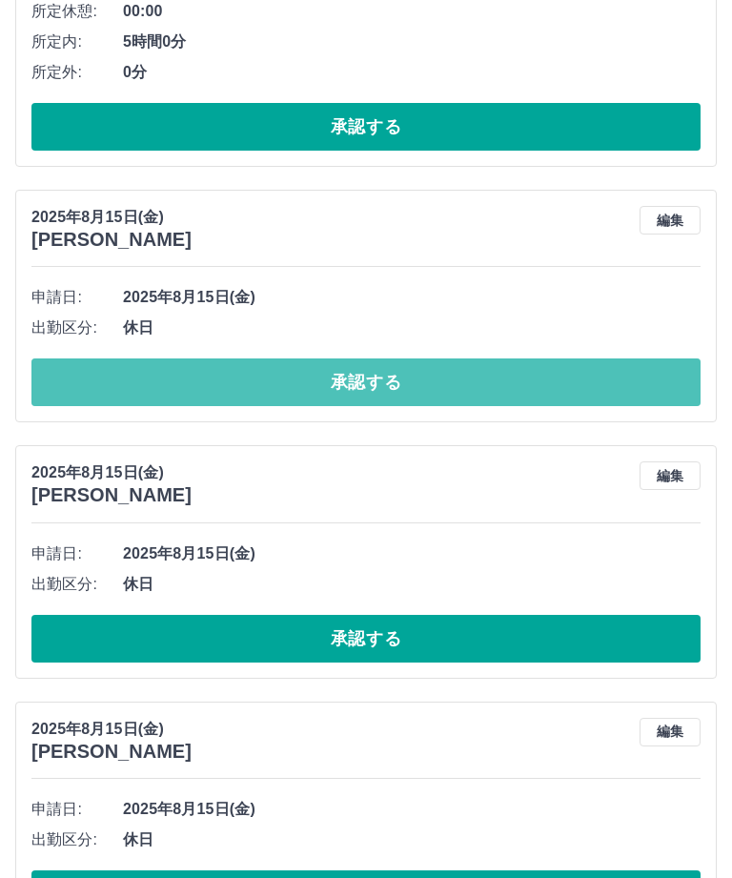
click at [353, 367] on button "承認する" at bounding box center [365, 382] width 669 height 48
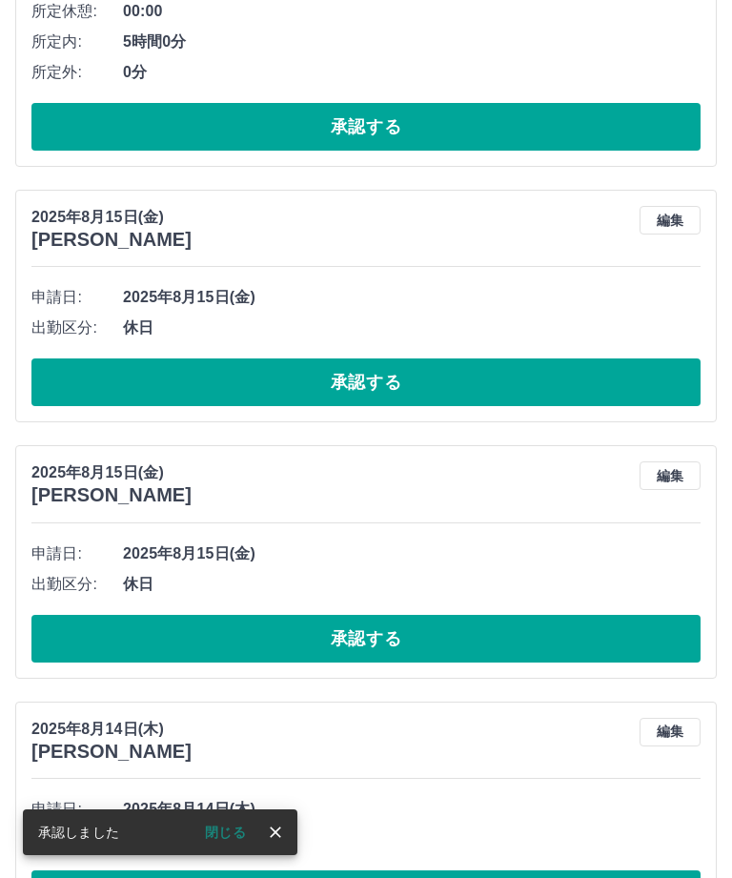
click at [357, 379] on button "承認する" at bounding box center [365, 382] width 669 height 48
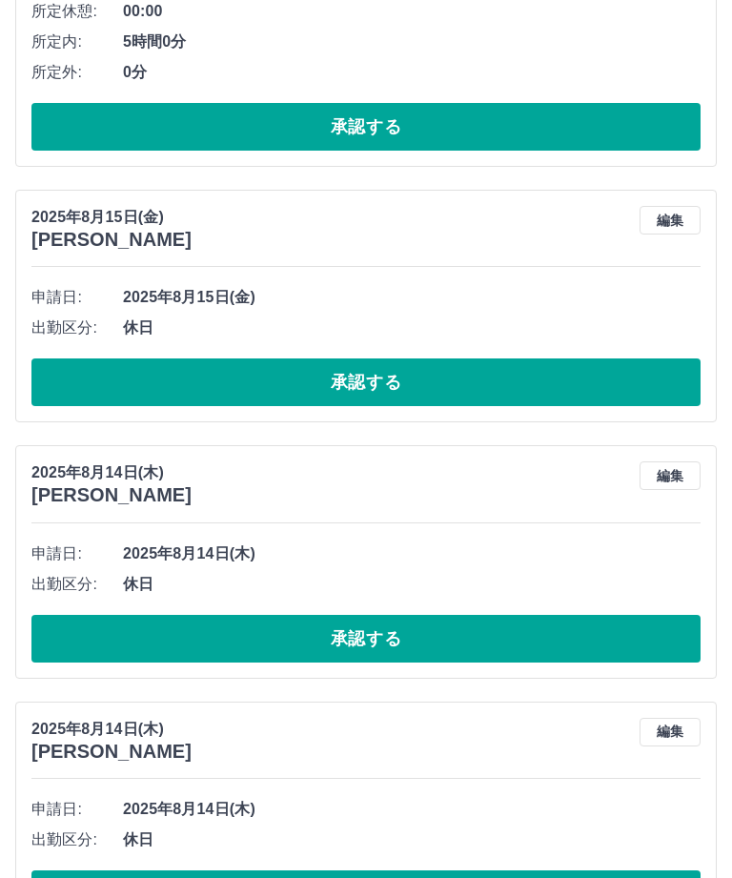
click at [363, 376] on button "承認する" at bounding box center [365, 382] width 669 height 48
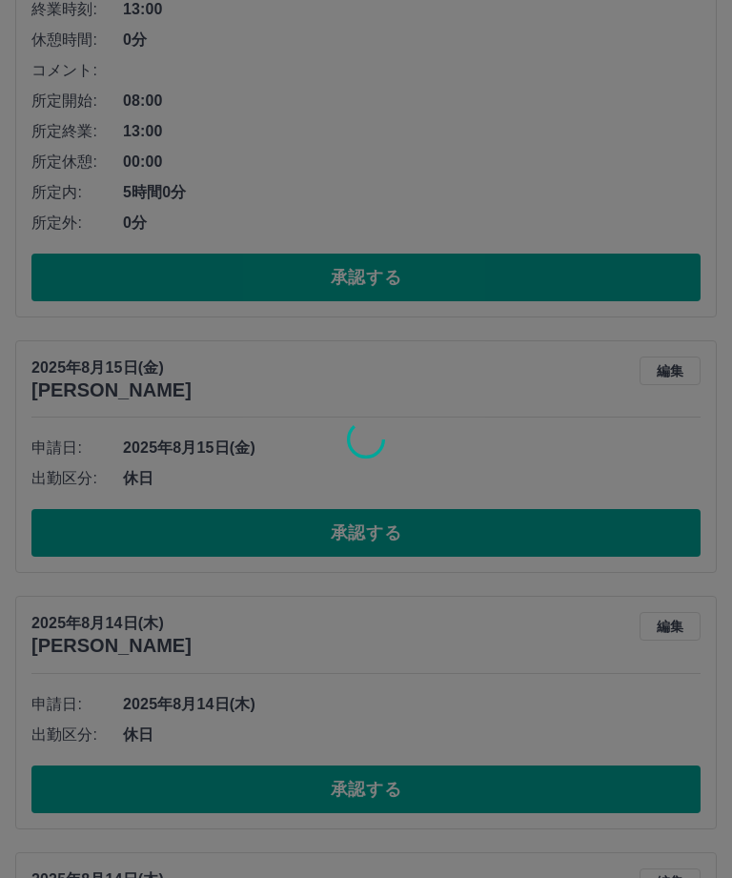
scroll to position [3596, 0]
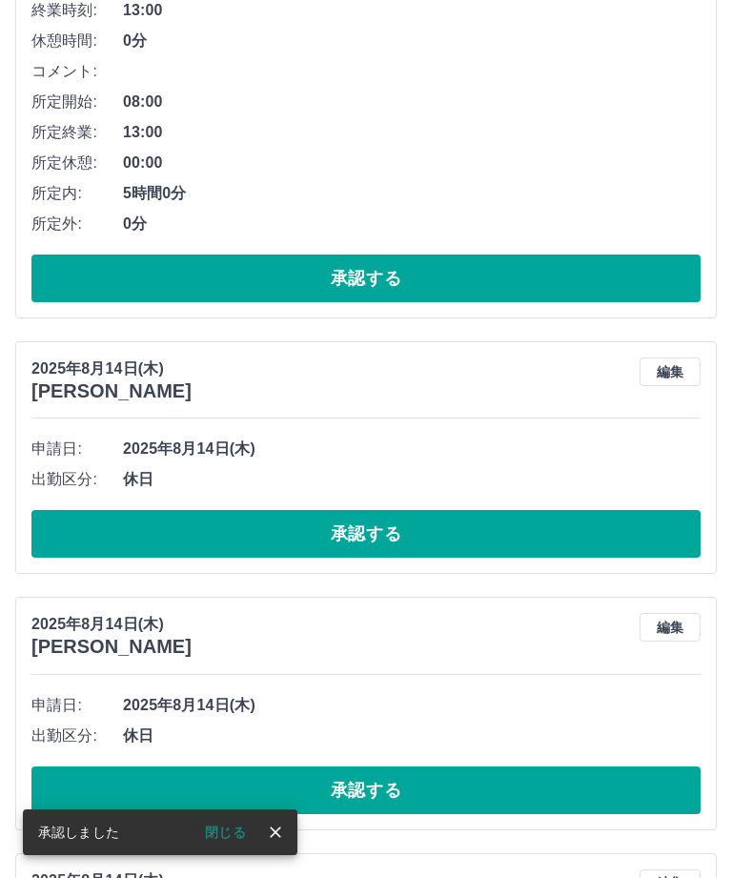
click at [347, 531] on button "承認する" at bounding box center [365, 534] width 669 height 48
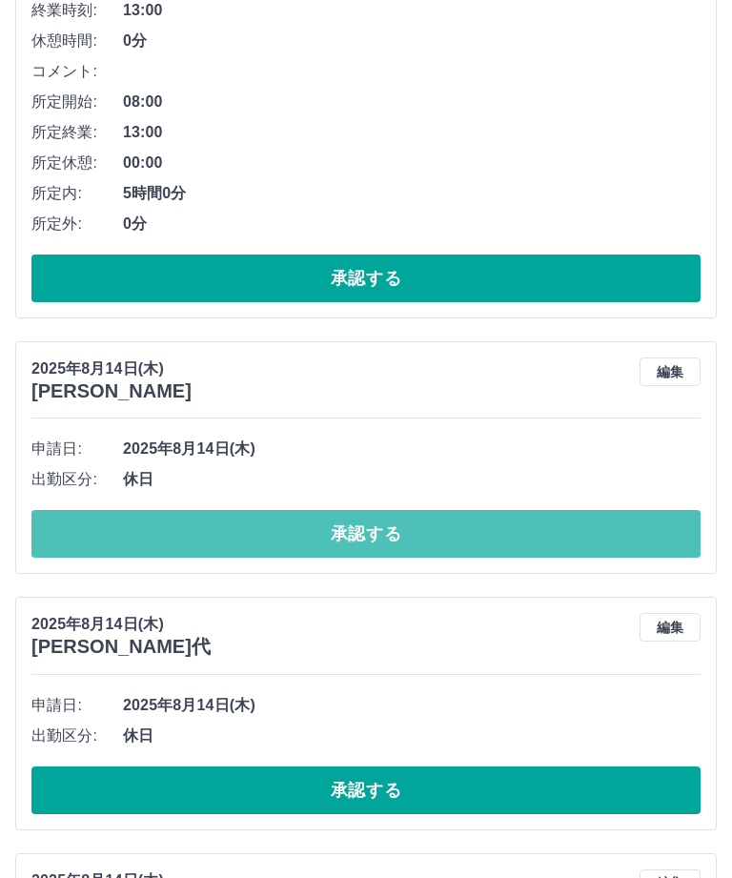
click at [357, 527] on button "承認する" at bounding box center [365, 534] width 669 height 48
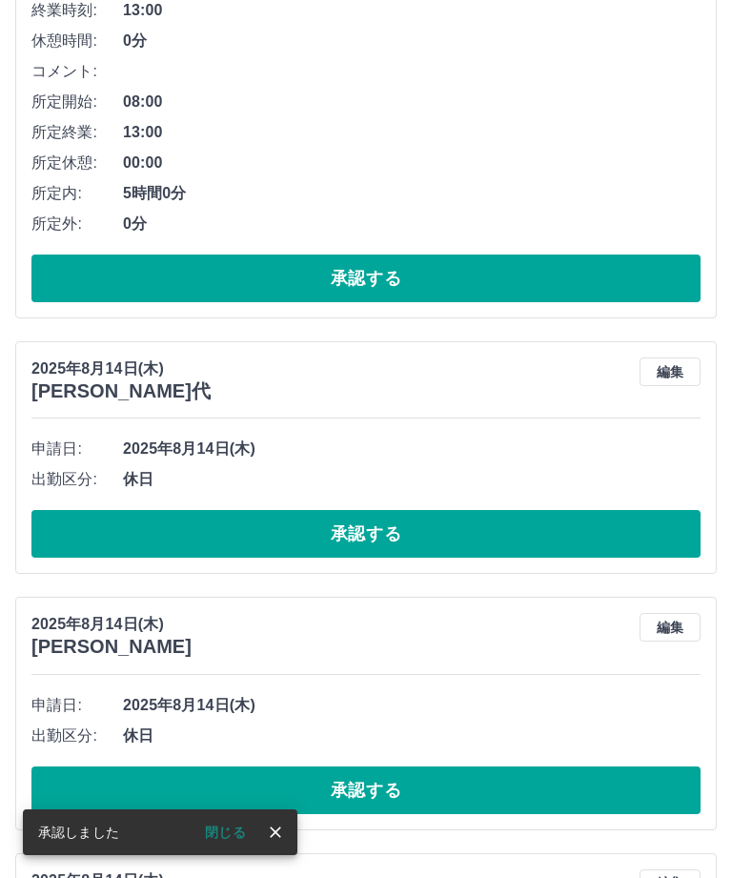
click at [356, 538] on button "承認する" at bounding box center [365, 534] width 669 height 48
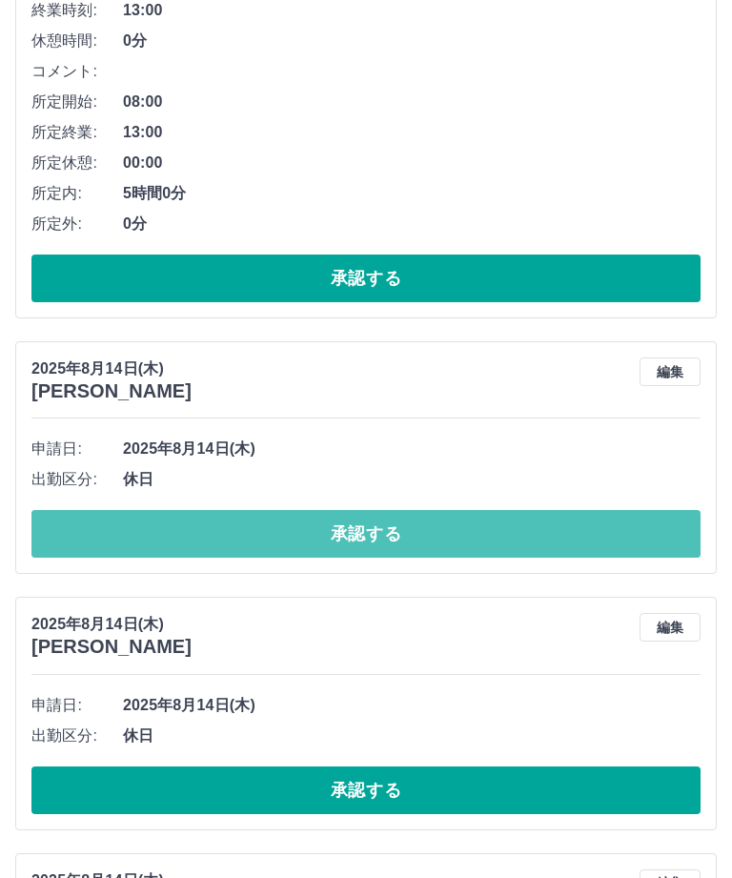
click at [356, 520] on button "承認する" at bounding box center [365, 534] width 669 height 48
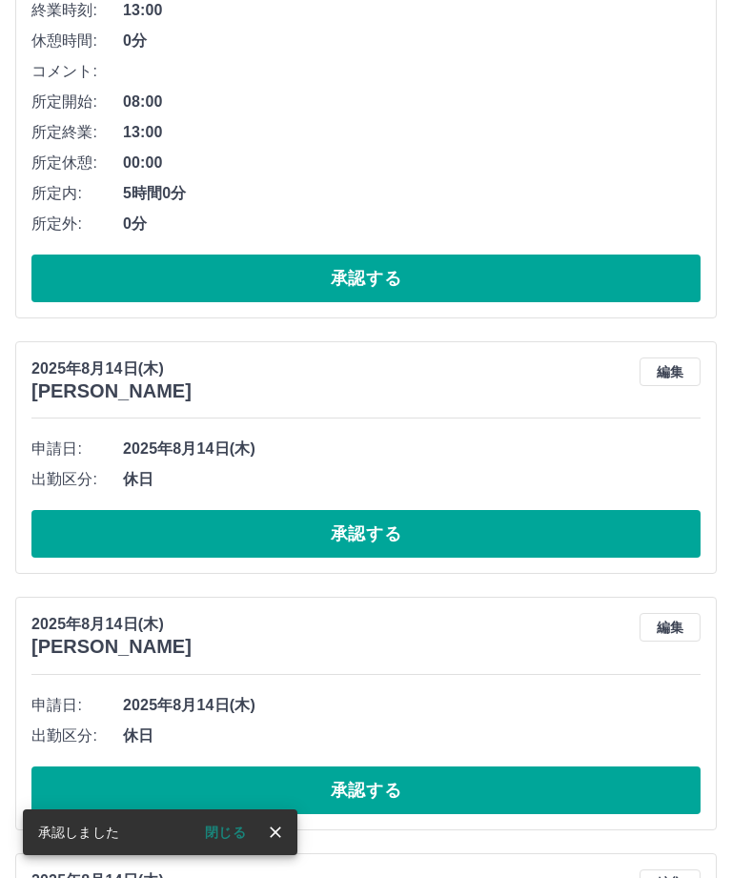
click at [370, 527] on button "承認する" at bounding box center [365, 534] width 669 height 48
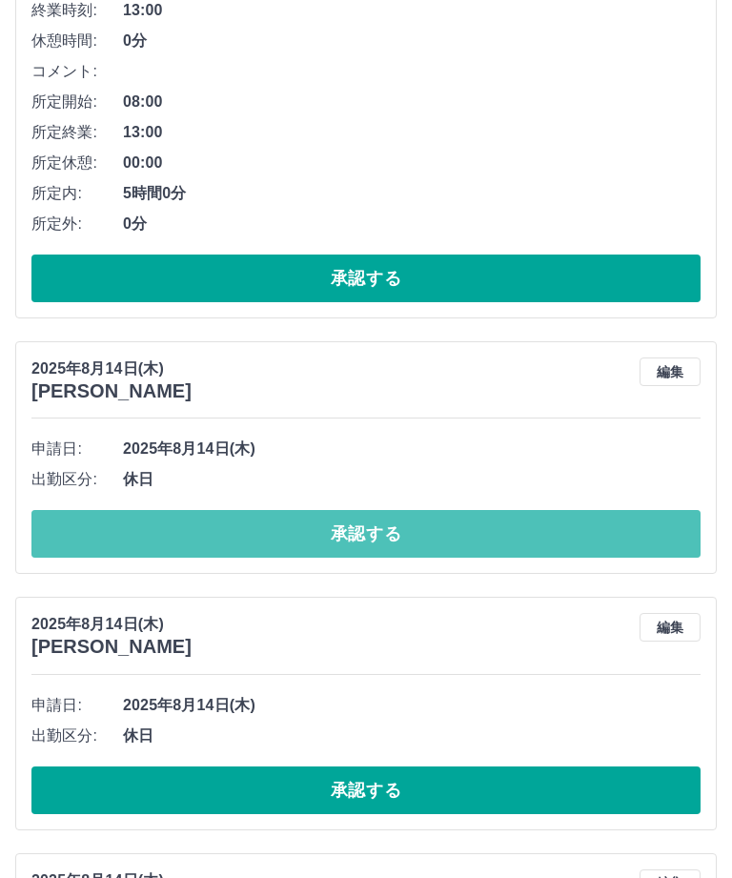
click at [375, 520] on button "承認する" at bounding box center [365, 534] width 669 height 48
click at [369, 532] on button "承認する" at bounding box center [365, 534] width 669 height 48
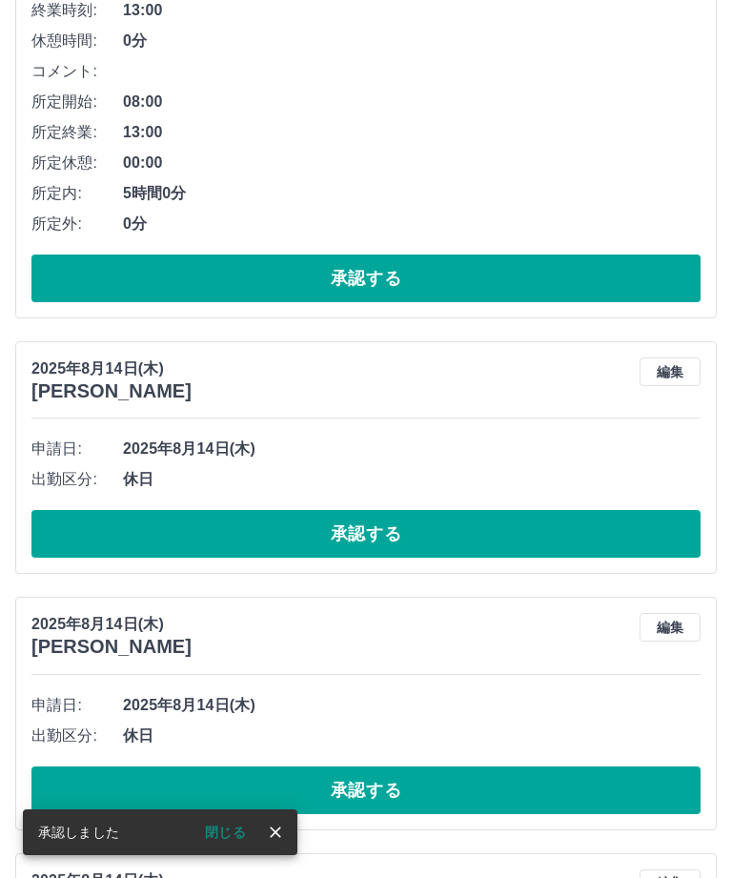
click at [361, 535] on button "承認する" at bounding box center [365, 534] width 669 height 48
click at [366, 536] on button "承認する" at bounding box center [365, 534] width 669 height 48
click at [355, 540] on button "承認する" at bounding box center [365, 534] width 669 height 48
click at [356, 534] on button "承認する" at bounding box center [365, 534] width 669 height 48
click at [372, 529] on button "承認する" at bounding box center [365, 534] width 669 height 48
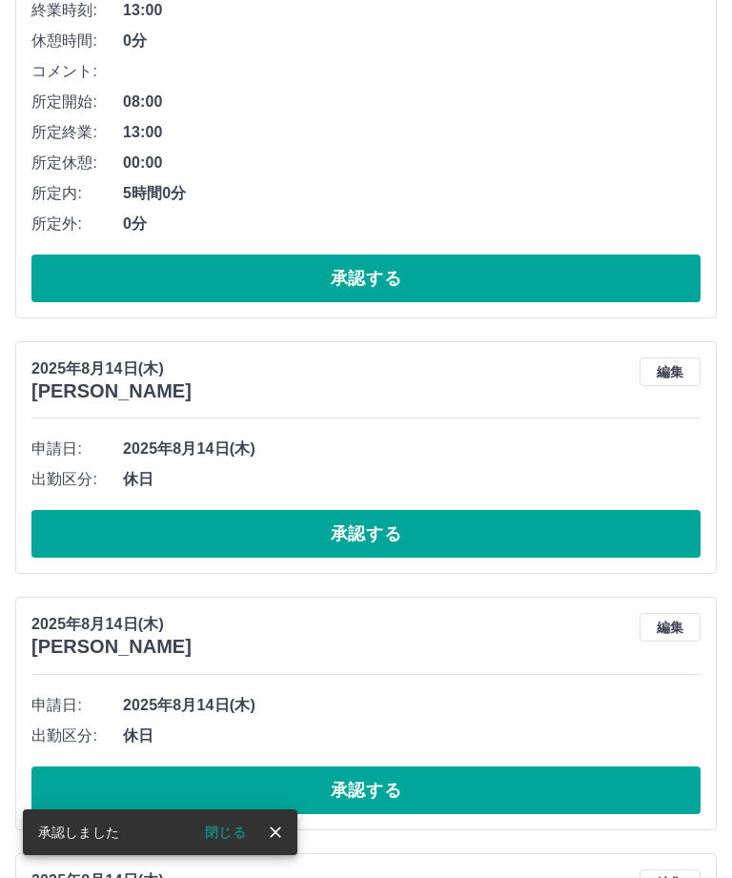
click at [367, 523] on button "承認する" at bounding box center [365, 534] width 669 height 48
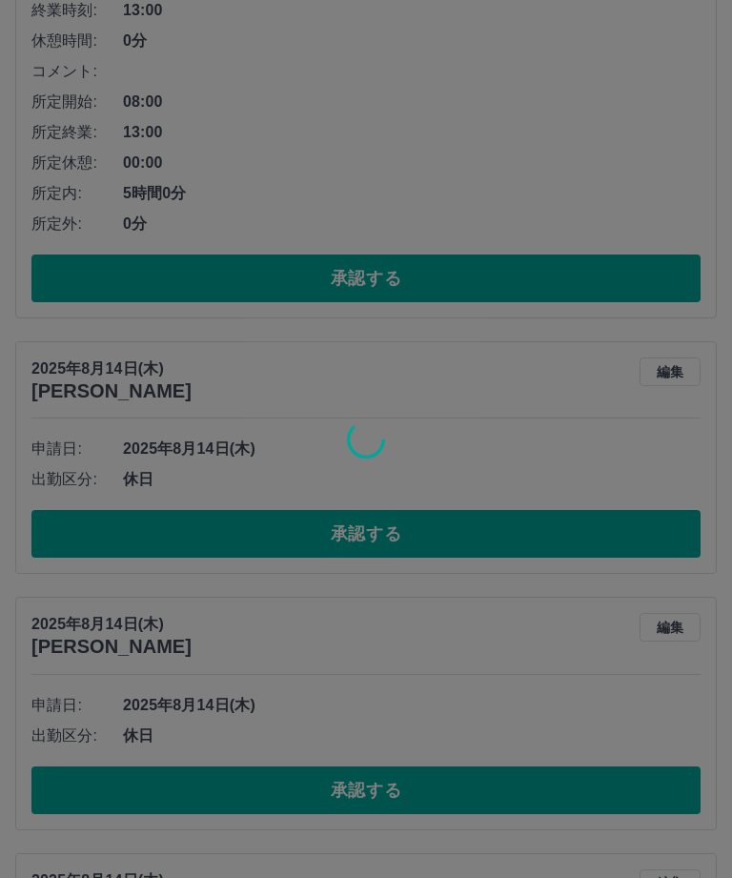
scroll to position [3565, 0]
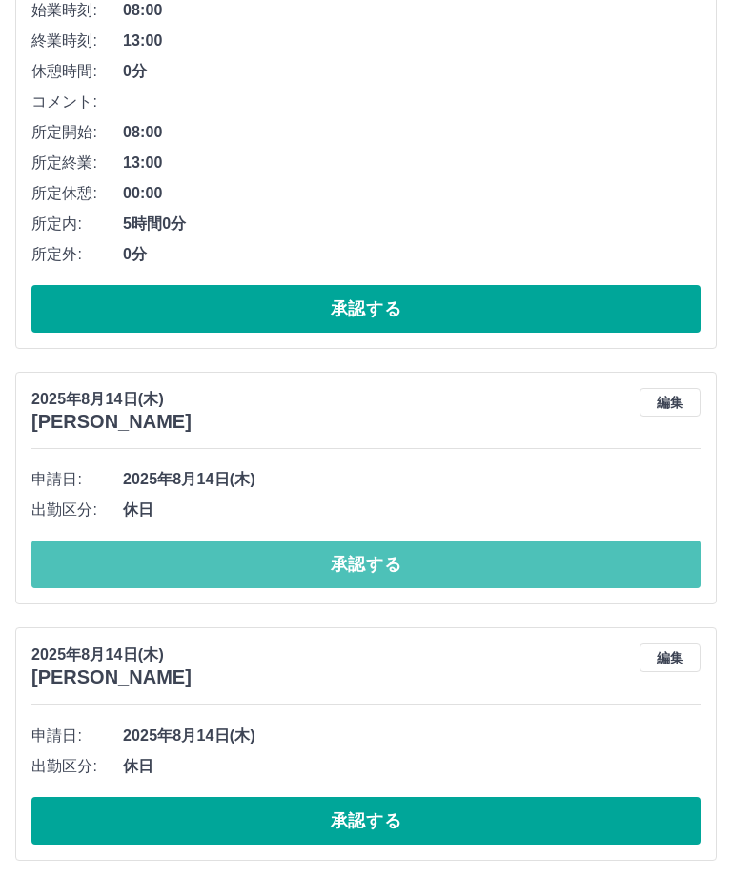
click at [368, 558] on button "承認する" at bounding box center [365, 564] width 669 height 48
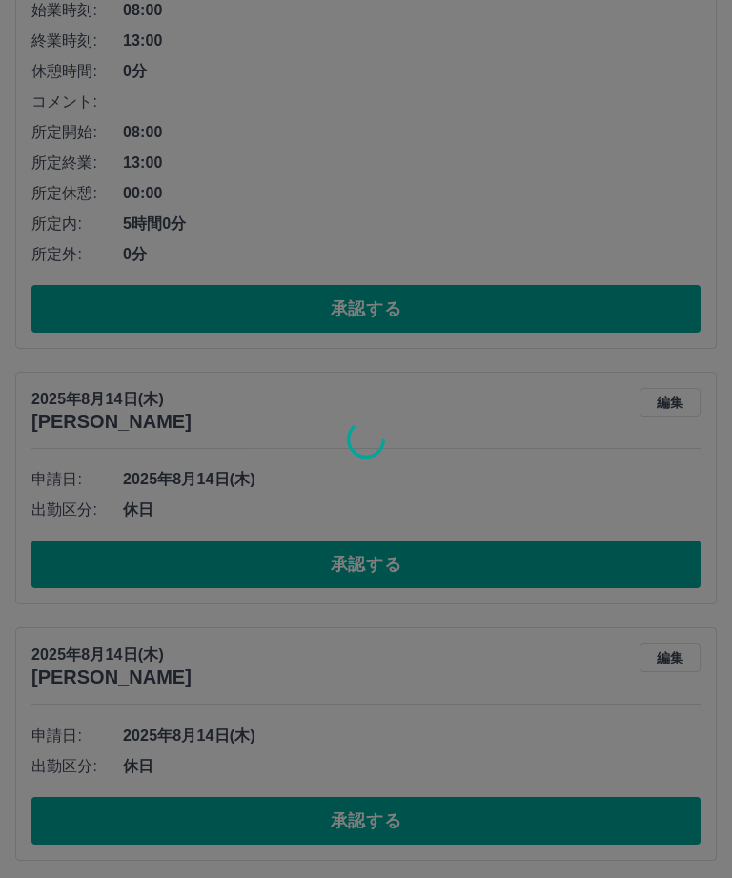
scroll to position [3310, 0]
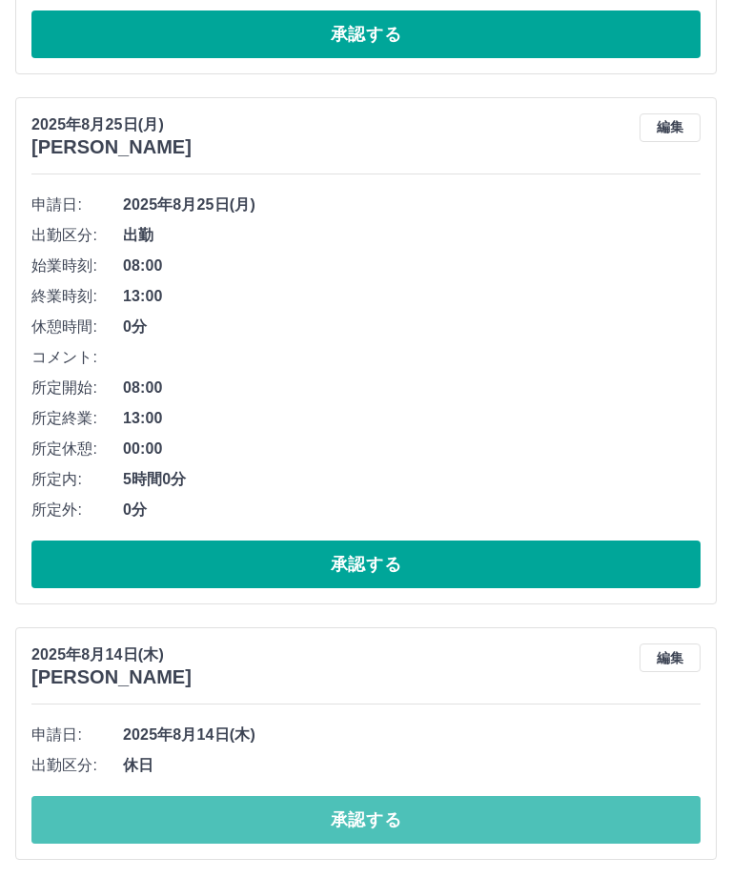
click at [389, 821] on button "承認する" at bounding box center [365, 820] width 669 height 48
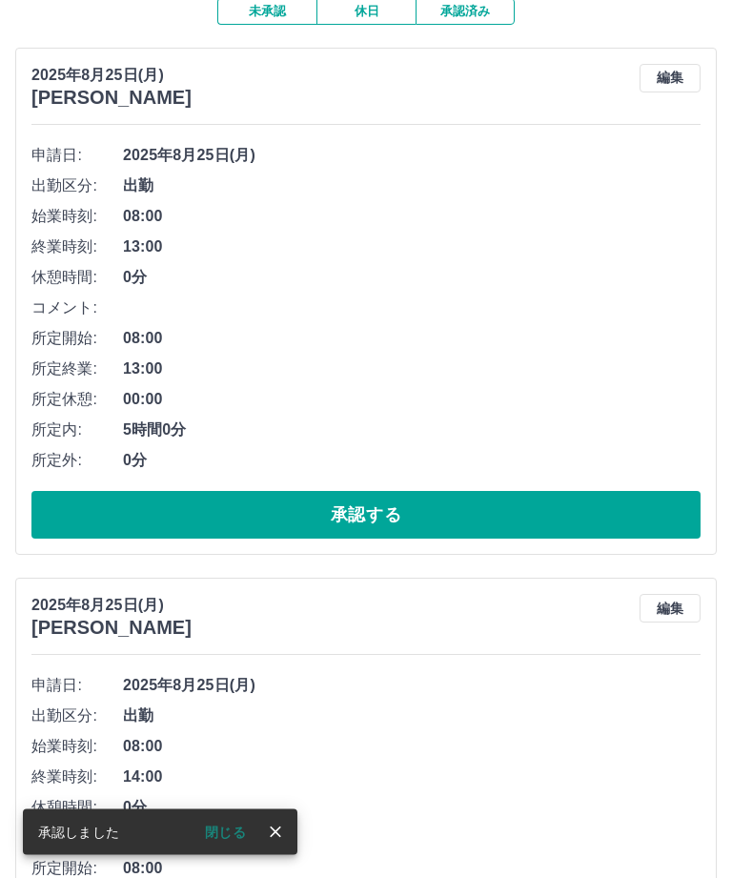
scroll to position [0, 0]
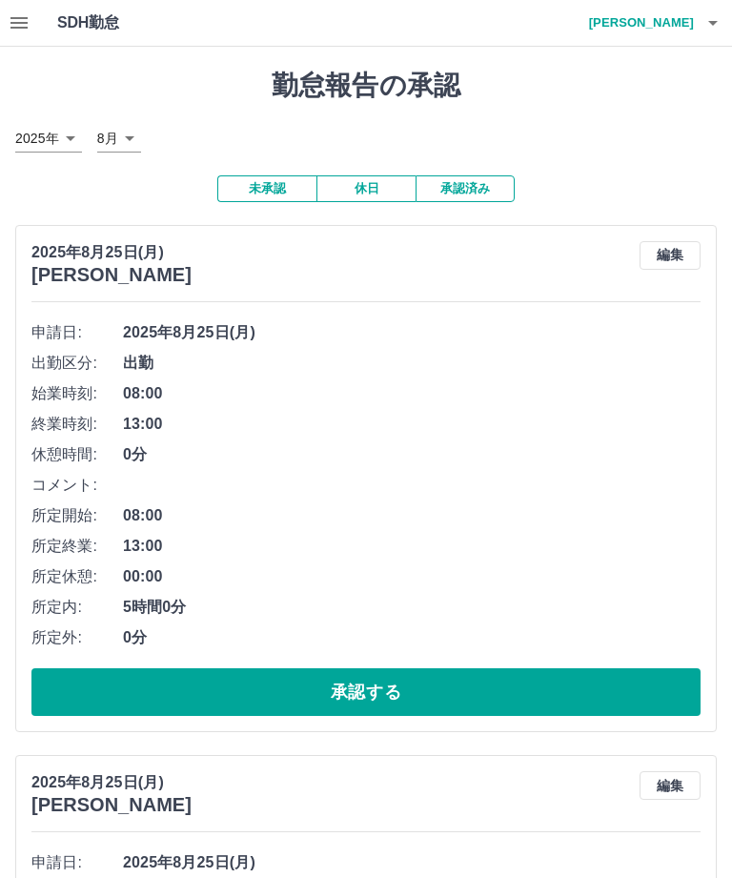
click at [721, 14] on icon "button" at bounding box center [713, 22] width 23 height 23
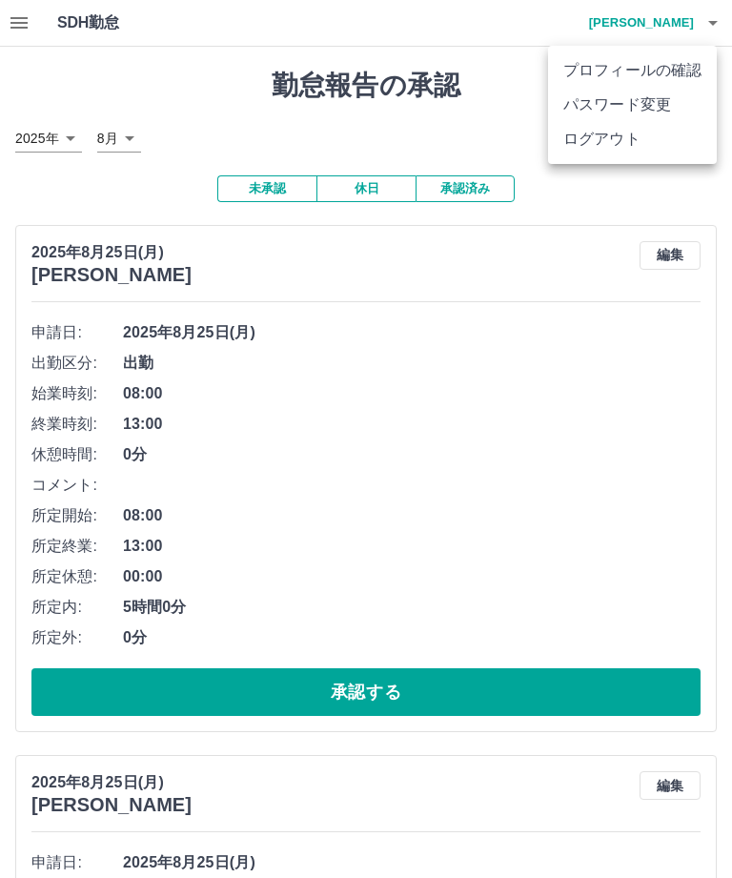
click at [616, 141] on li "ログアウト" at bounding box center [632, 139] width 169 height 34
